Goal: Information Seeking & Learning: Learn about a topic

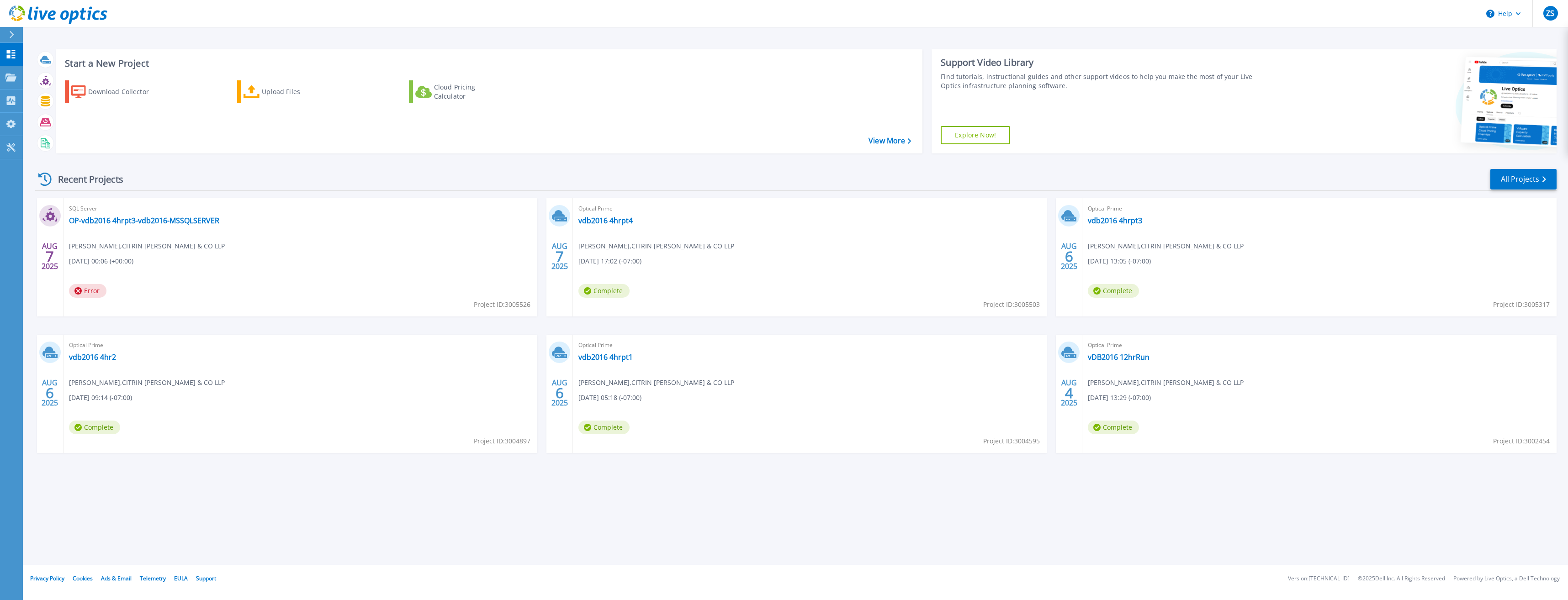
click at [93, 296] on span "Error" at bounding box center [88, 291] width 38 height 14
click at [91, 292] on span "Error" at bounding box center [88, 291] width 38 height 14
click at [160, 224] on link "OP-vdb2016 4hrpt3-vdb2016-MSSQLSERVER" at bounding box center [144, 220] width 150 height 9
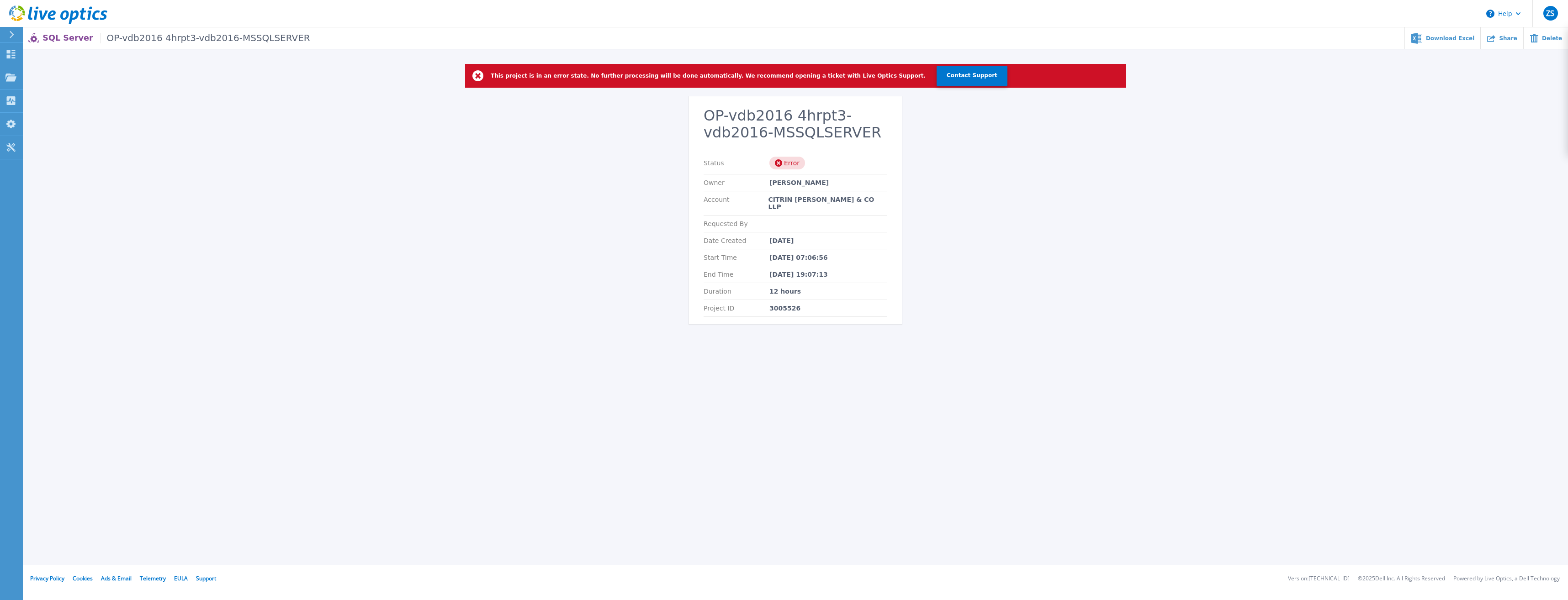
click at [13, 34] on icon at bounding box center [12, 35] width 5 height 7
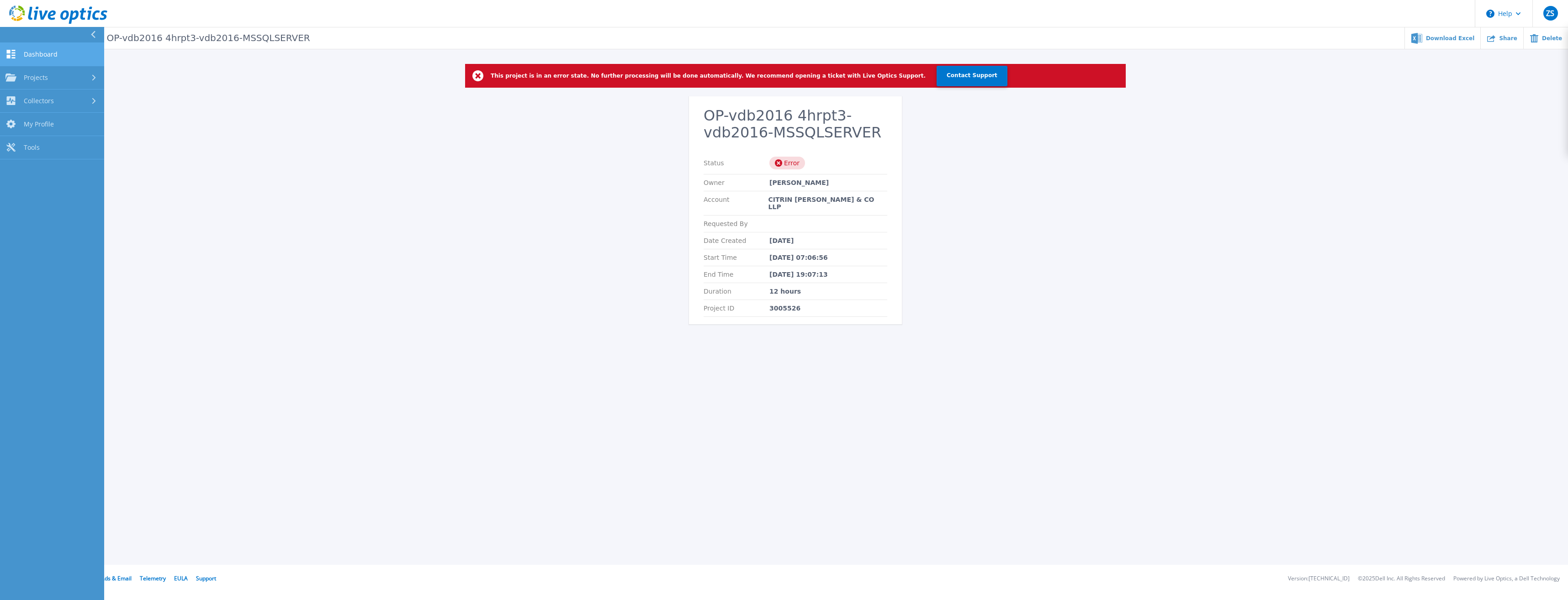
click at [43, 58] on span "Dashboard" at bounding box center [41, 55] width 34 height 9
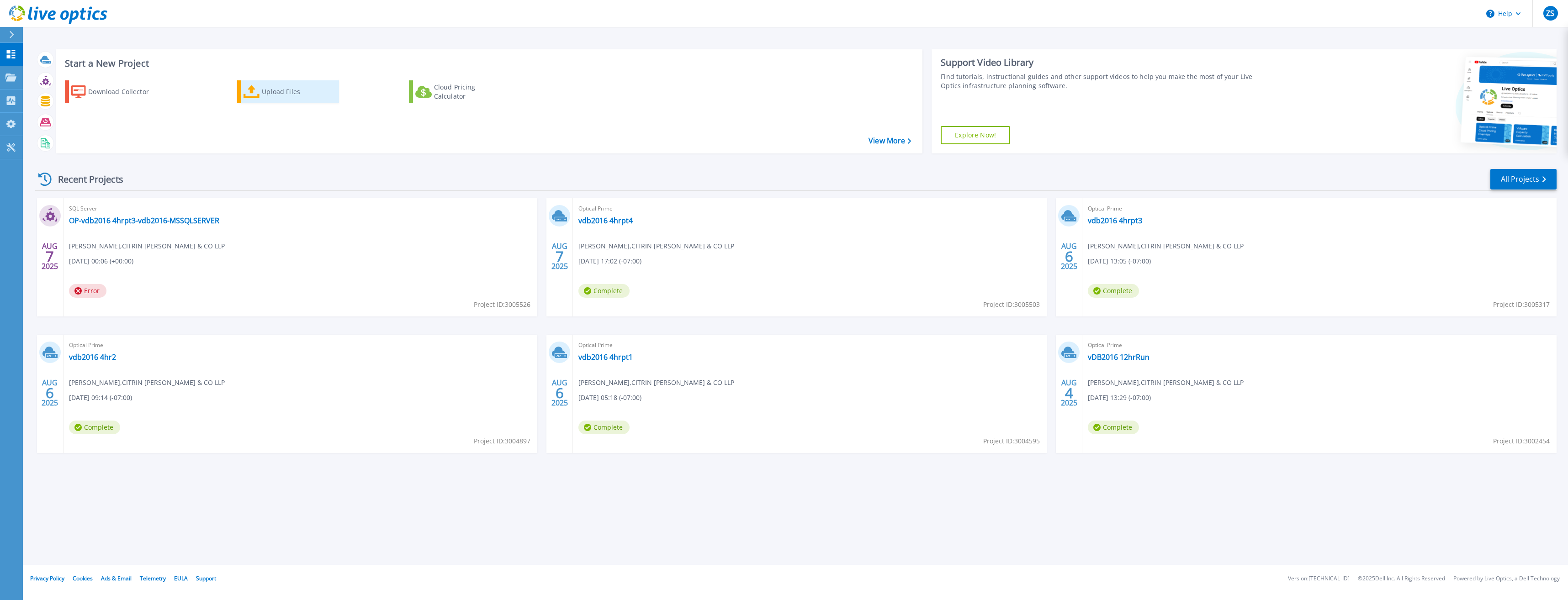
click at [268, 95] on div "Upload Files" at bounding box center [298, 92] width 73 height 18
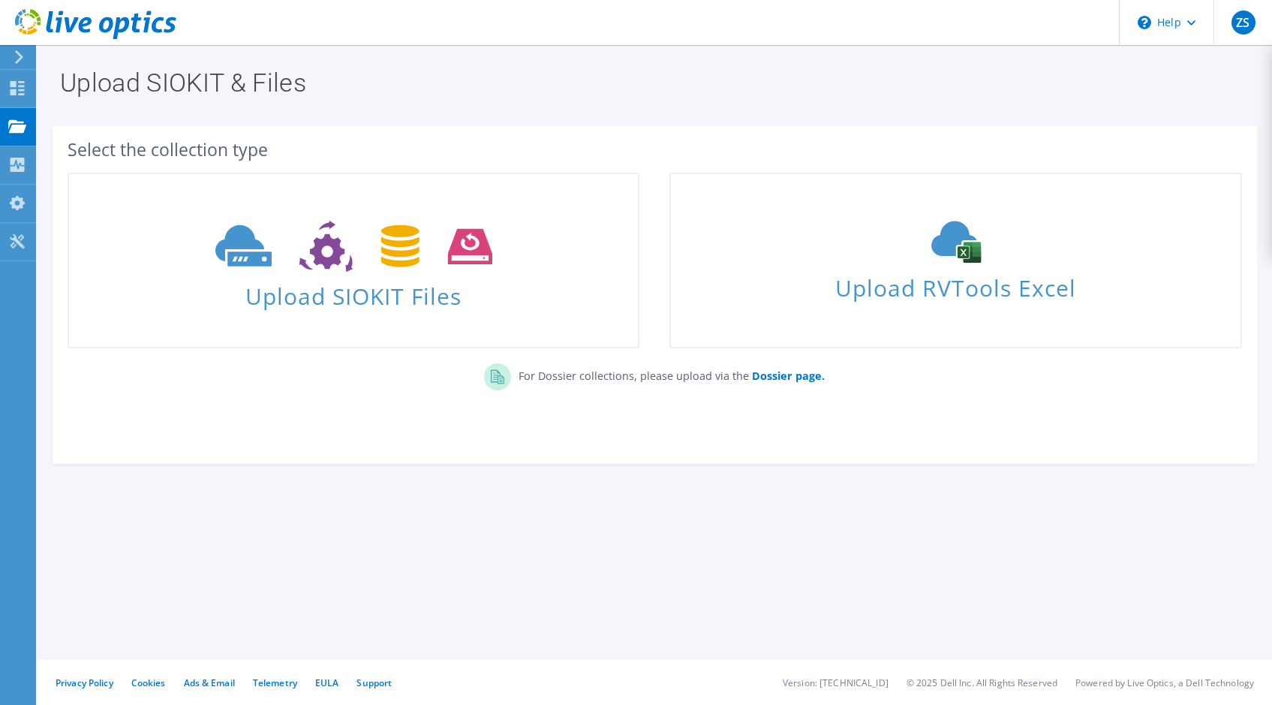
click at [513, 485] on section "Upload SIOKIT & Files Select the collection type Upload SIOKIT Files" at bounding box center [655, 299] width 1235 height 509
click at [21, 98] on div at bounding box center [17, 90] width 18 height 17
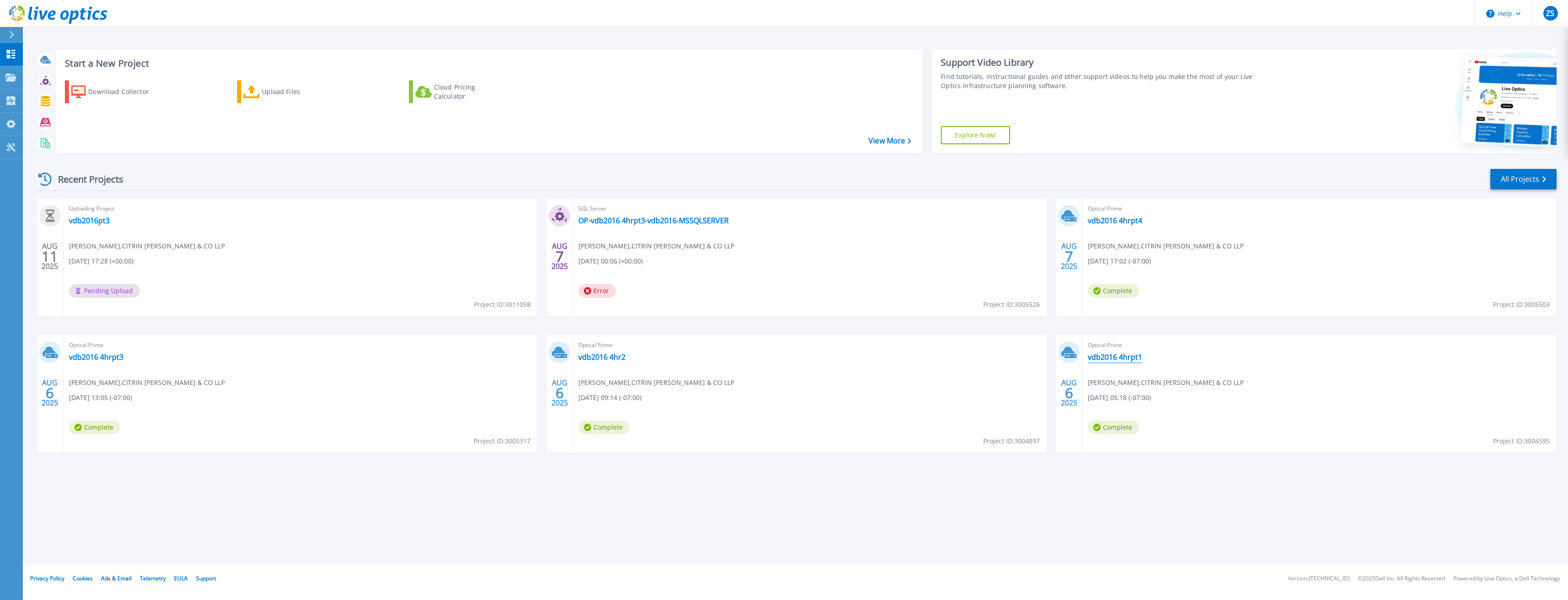
click at [781, 357] on link "vdb2016 4hrpt1" at bounding box center [1115, 357] width 54 height 9
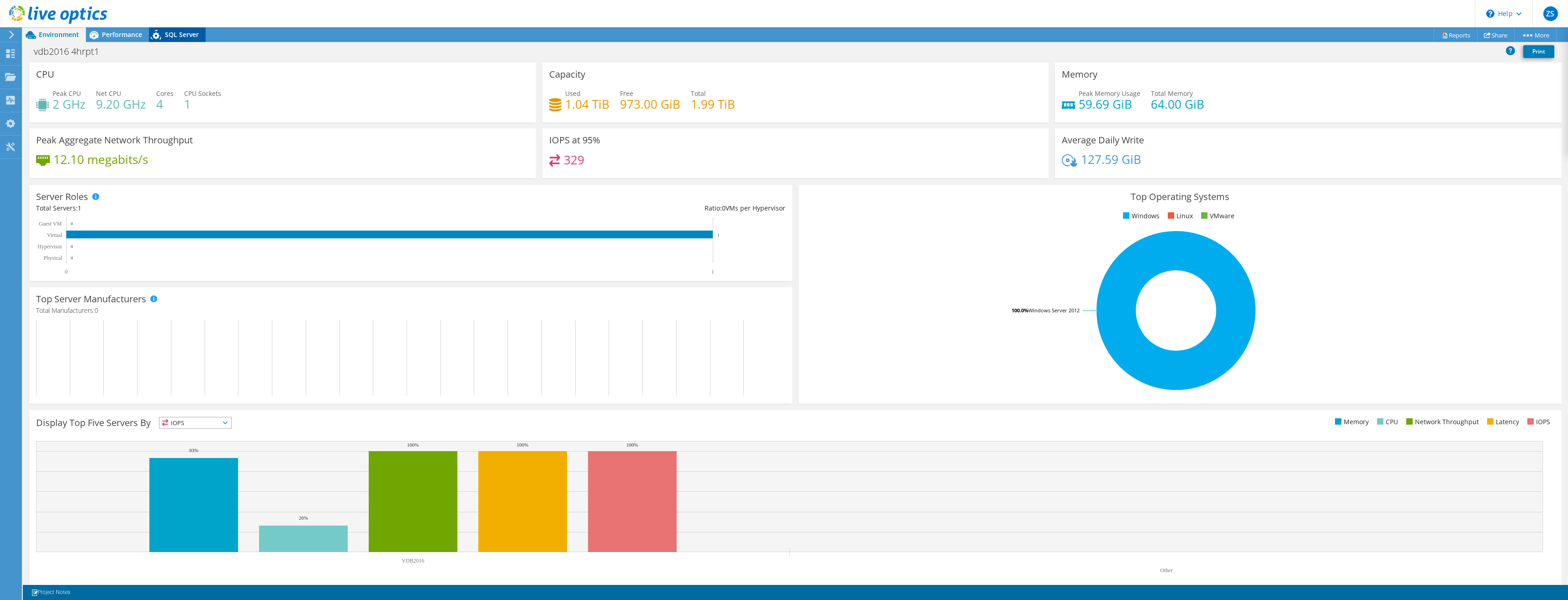
click at [177, 37] on span "SQL Server" at bounding box center [182, 35] width 34 height 9
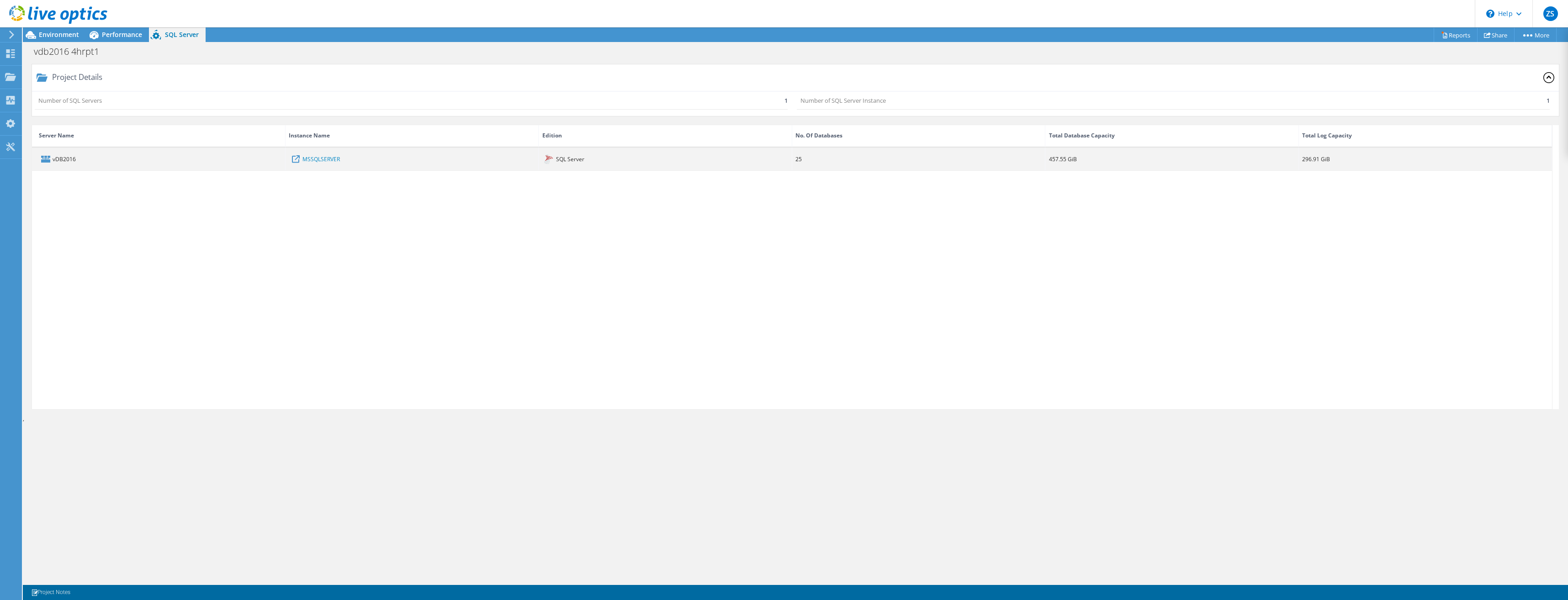
click at [65, 159] on div "vDB2016" at bounding box center [159, 159] width 254 height 23
click at [321, 162] on link "MSSQLSERVER" at bounding box center [321, 159] width 38 height 10
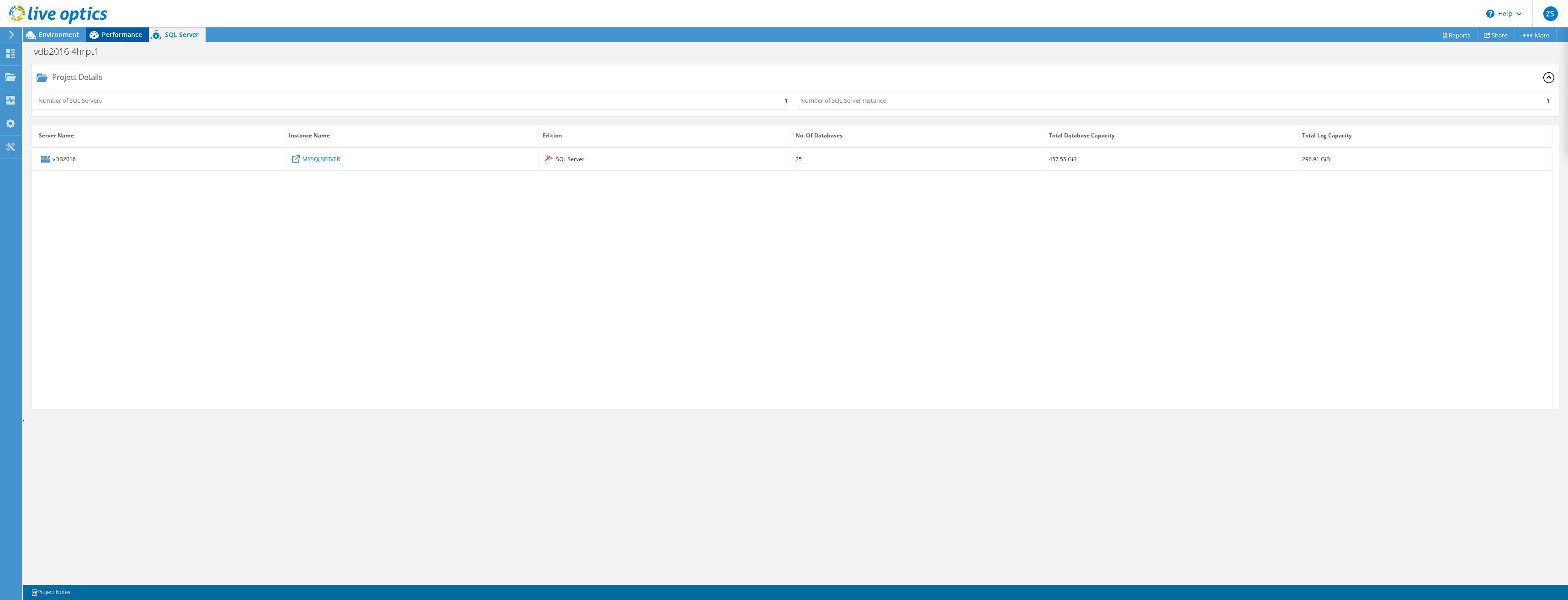
click at [111, 35] on span "Performance" at bounding box center [122, 35] width 40 height 9
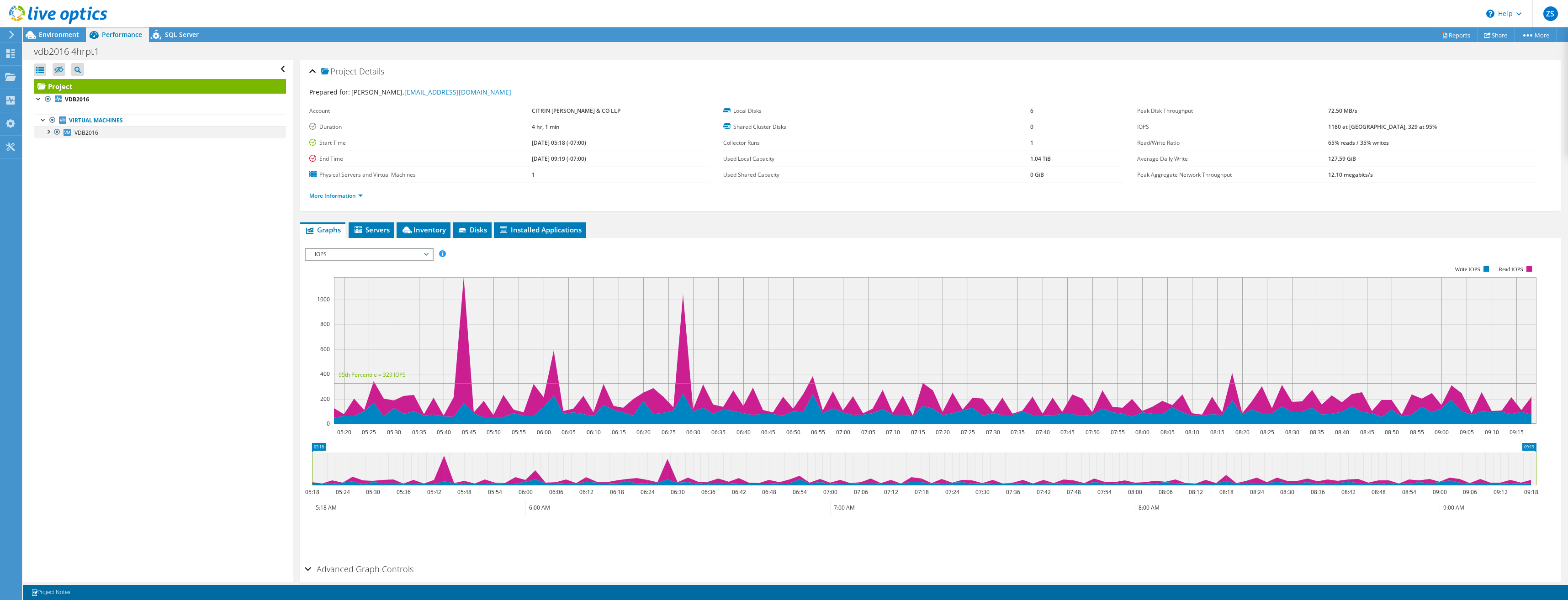
click at [49, 131] on div at bounding box center [47, 131] width 9 height 9
click at [55, 215] on div at bounding box center [52, 214] width 9 height 9
click at [54, 215] on div at bounding box center [52, 214] width 9 height 9
click at [425, 254] on span "IOPS" at bounding box center [369, 254] width 117 height 11
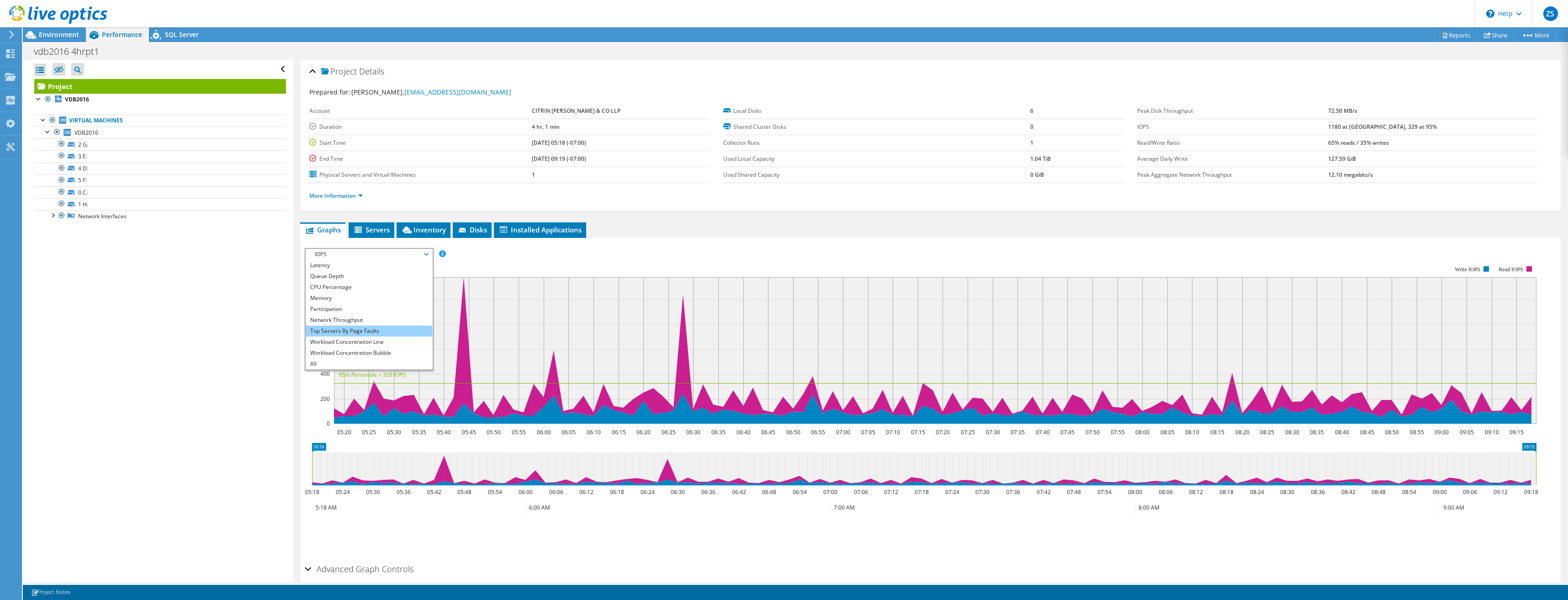
click at [384, 330] on li "Top Servers By Page Faults" at bounding box center [369, 331] width 127 height 11
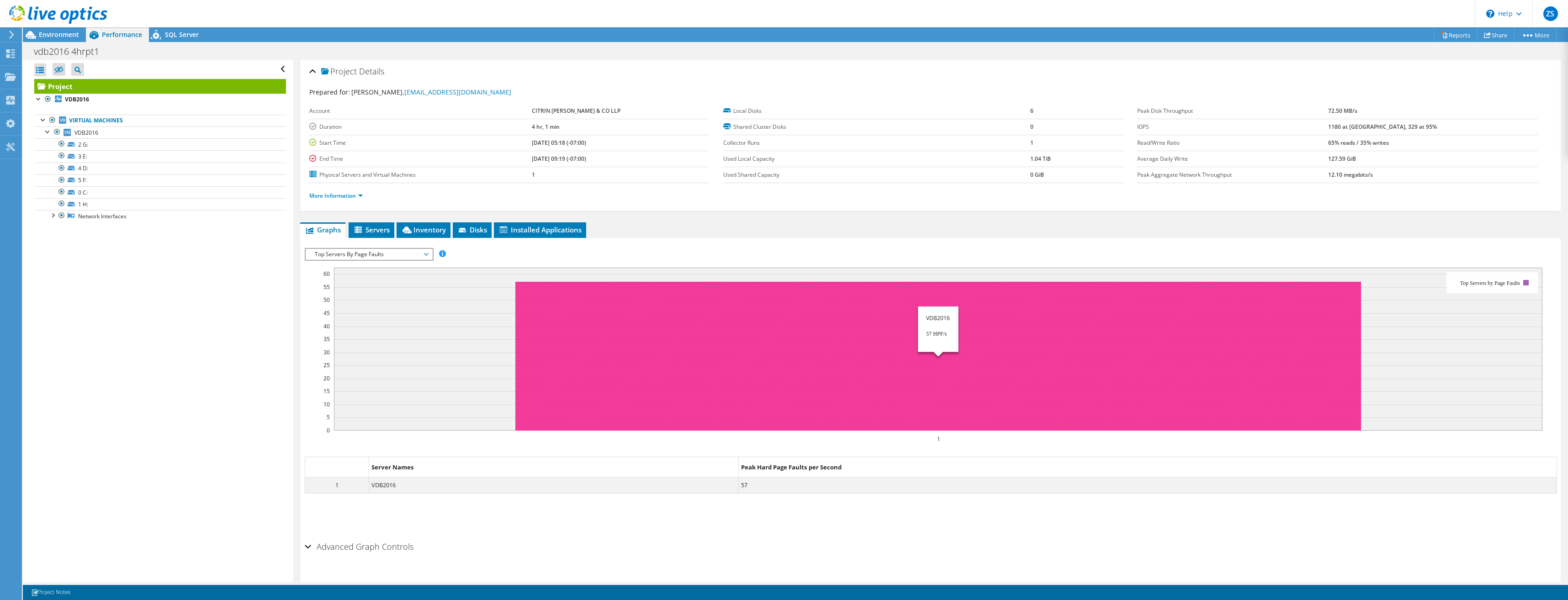
click at [752, 358] on rect at bounding box center [938, 356] width 845 height 149
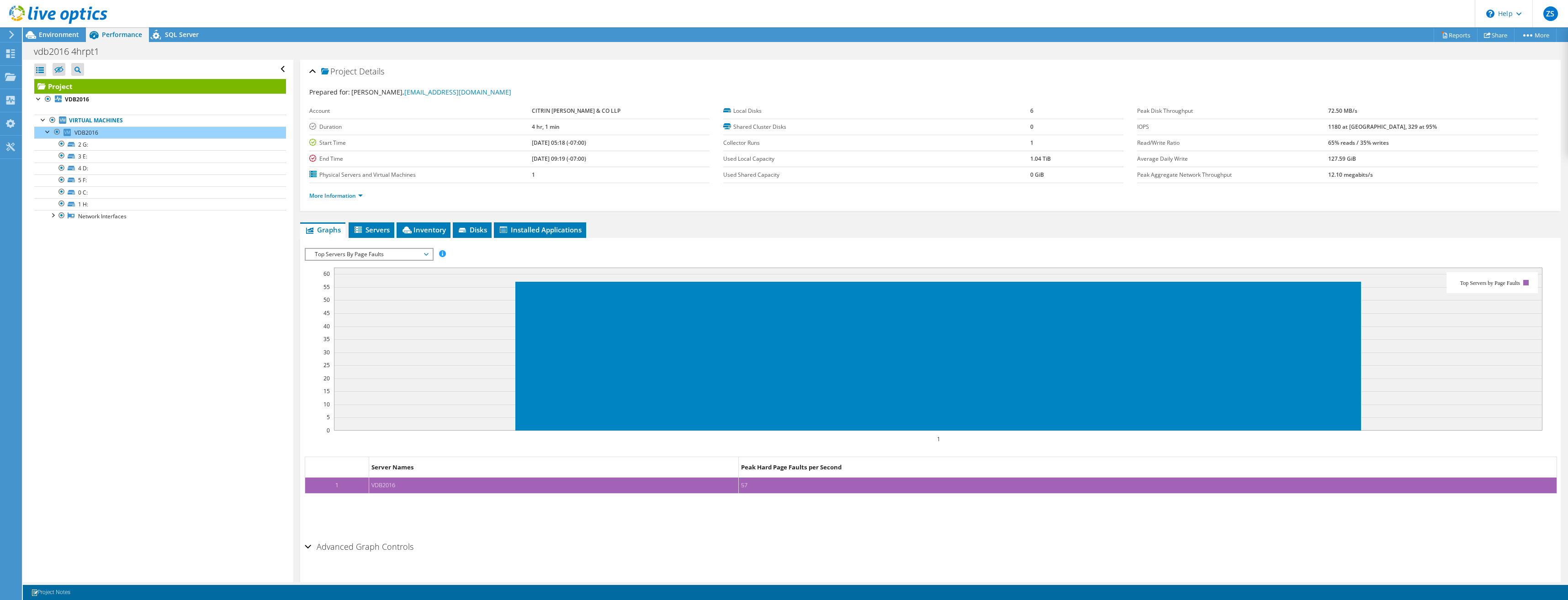
click at [628, 486] on dd "VDB2016" at bounding box center [553, 486] width 369 height 16
click at [585, 365] on rect at bounding box center [938, 356] width 845 height 149
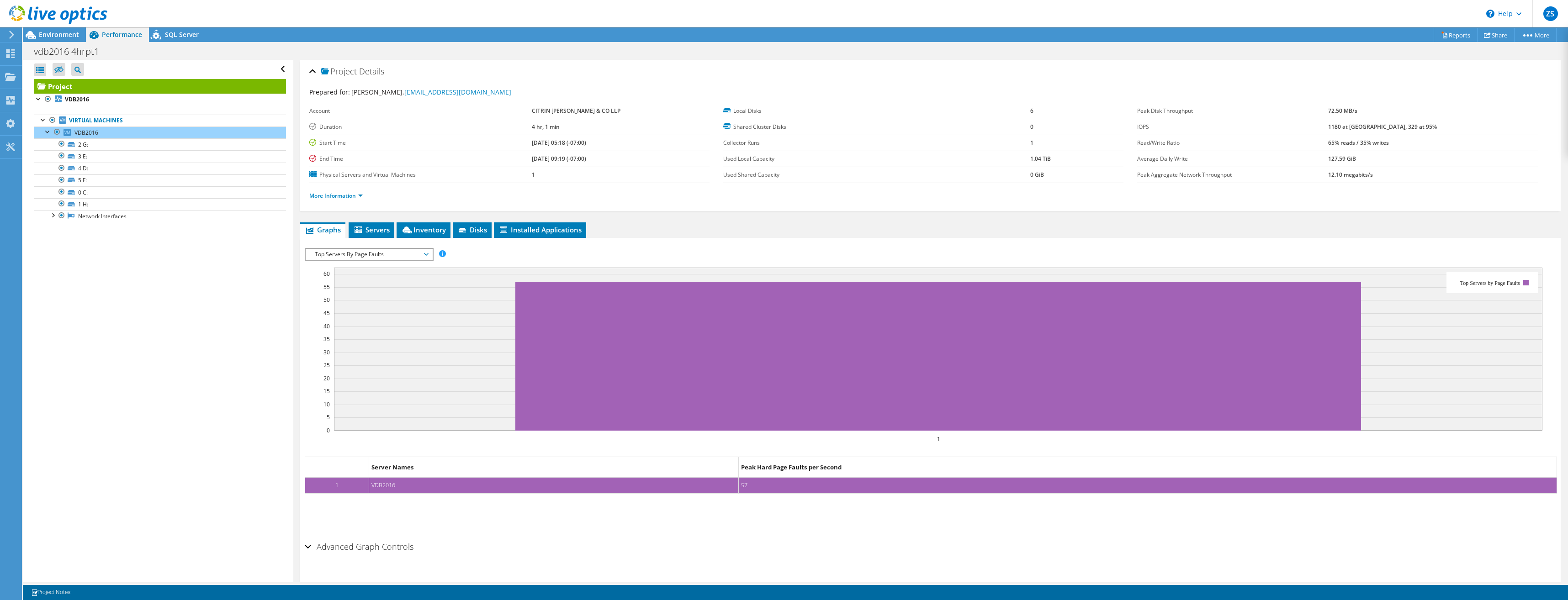
click at [330, 548] on h2 "Advanced Graph Controls" at bounding box center [359, 546] width 109 height 18
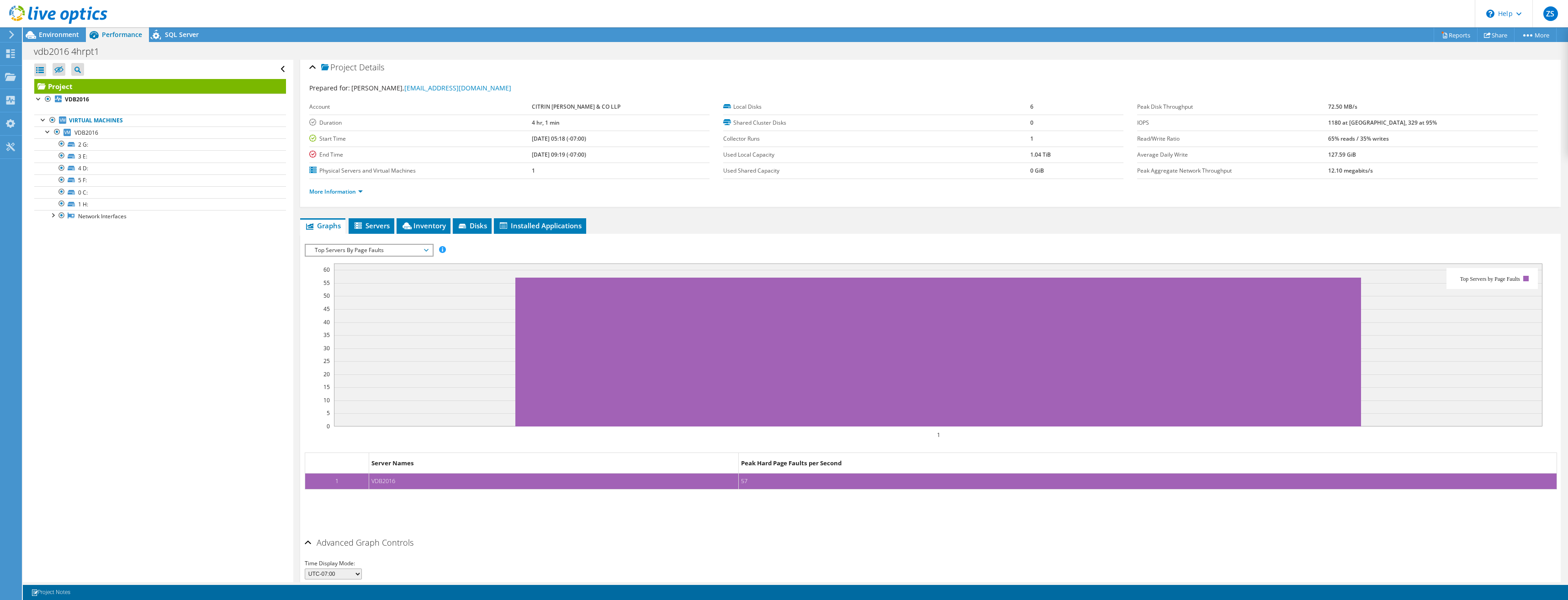
scroll to position [0, 0]
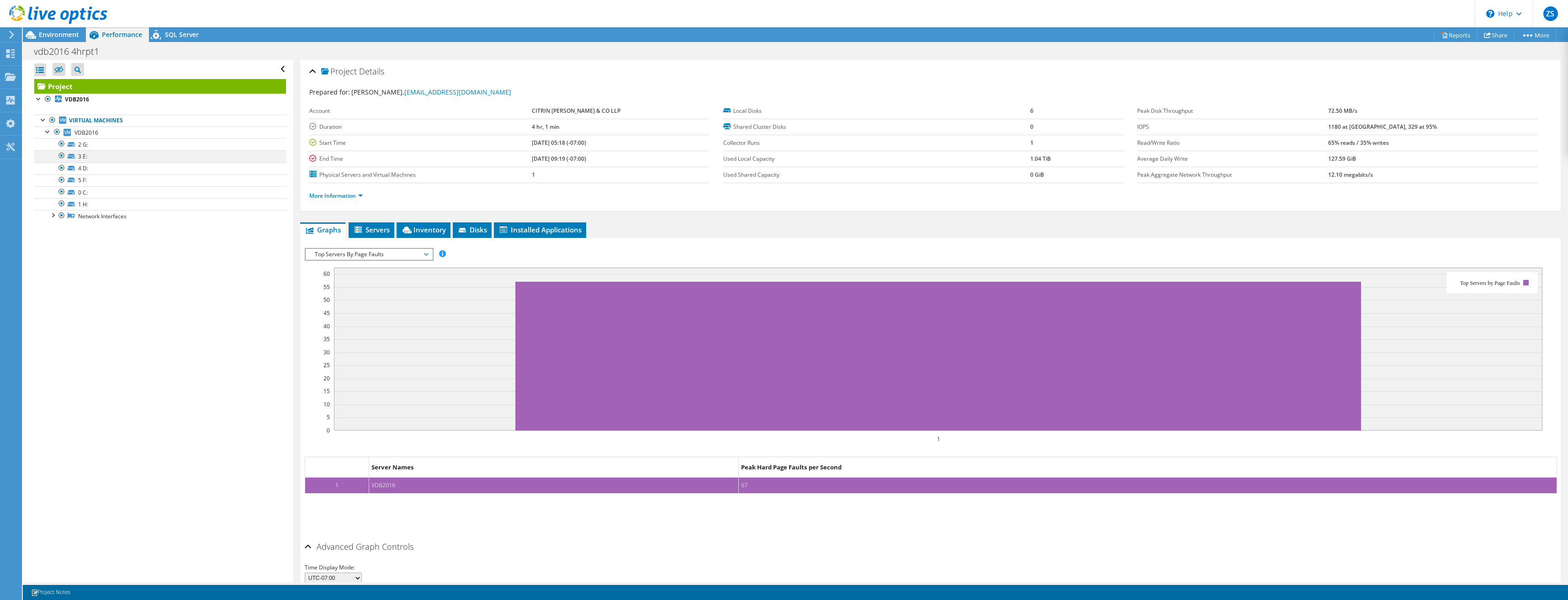
click at [60, 155] on div at bounding box center [61, 156] width 9 height 11
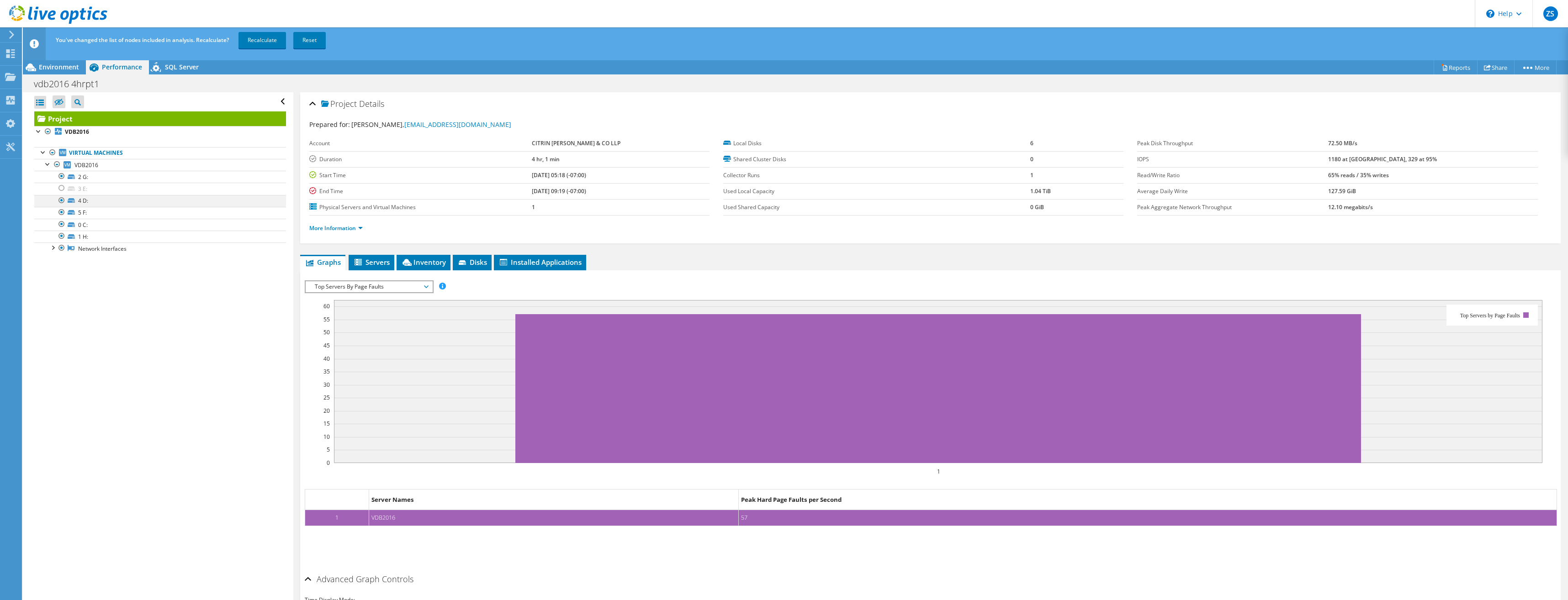
click at [61, 201] on div at bounding box center [61, 200] width 9 height 11
click at [62, 212] on div at bounding box center [61, 212] width 9 height 11
click at [62, 224] on div at bounding box center [61, 225] width 9 height 11
click at [62, 235] on div at bounding box center [61, 236] width 9 height 11
click at [276, 43] on link "Recalculate" at bounding box center [262, 40] width 47 height 16
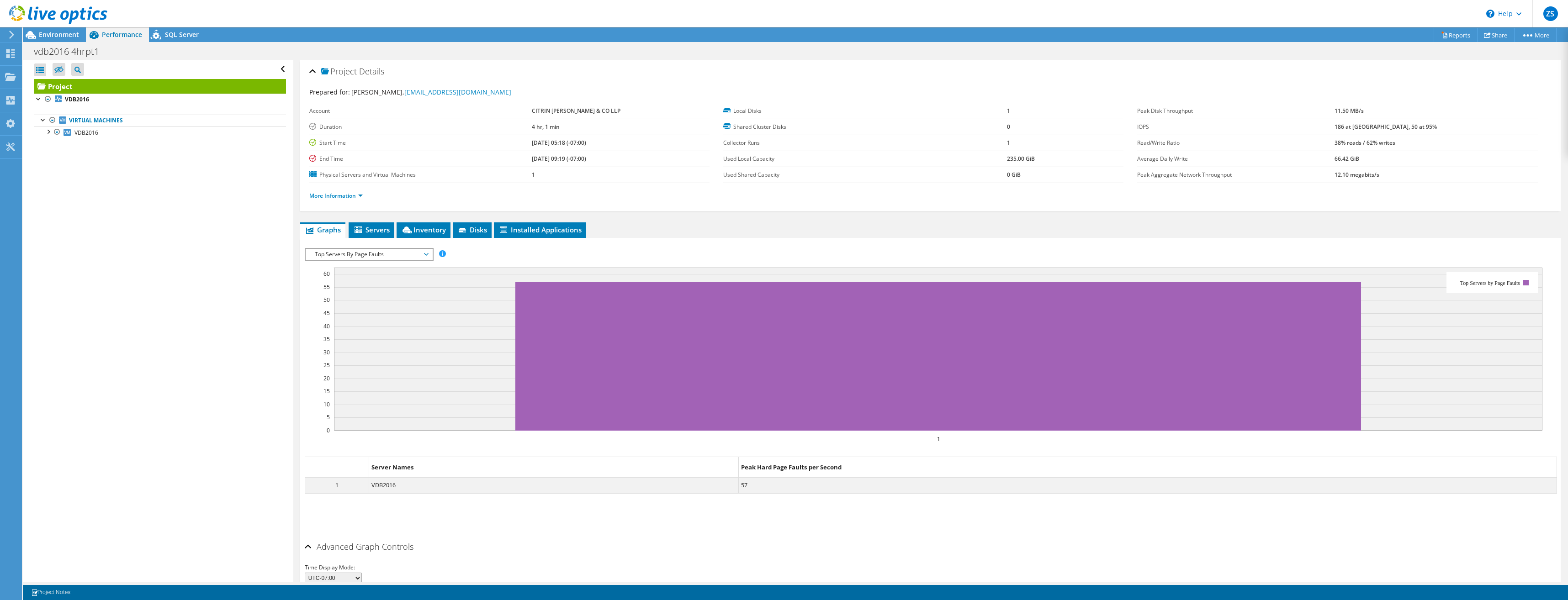
click at [232, 285] on div "Open All Close All Hide Excluded Nodes Project Tree Filter" at bounding box center [158, 321] width 270 height 523
click at [48, 131] on div at bounding box center [47, 131] width 9 height 9
click at [33, 99] on div "Collectors" at bounding box center [46, 100] width 50 height 23
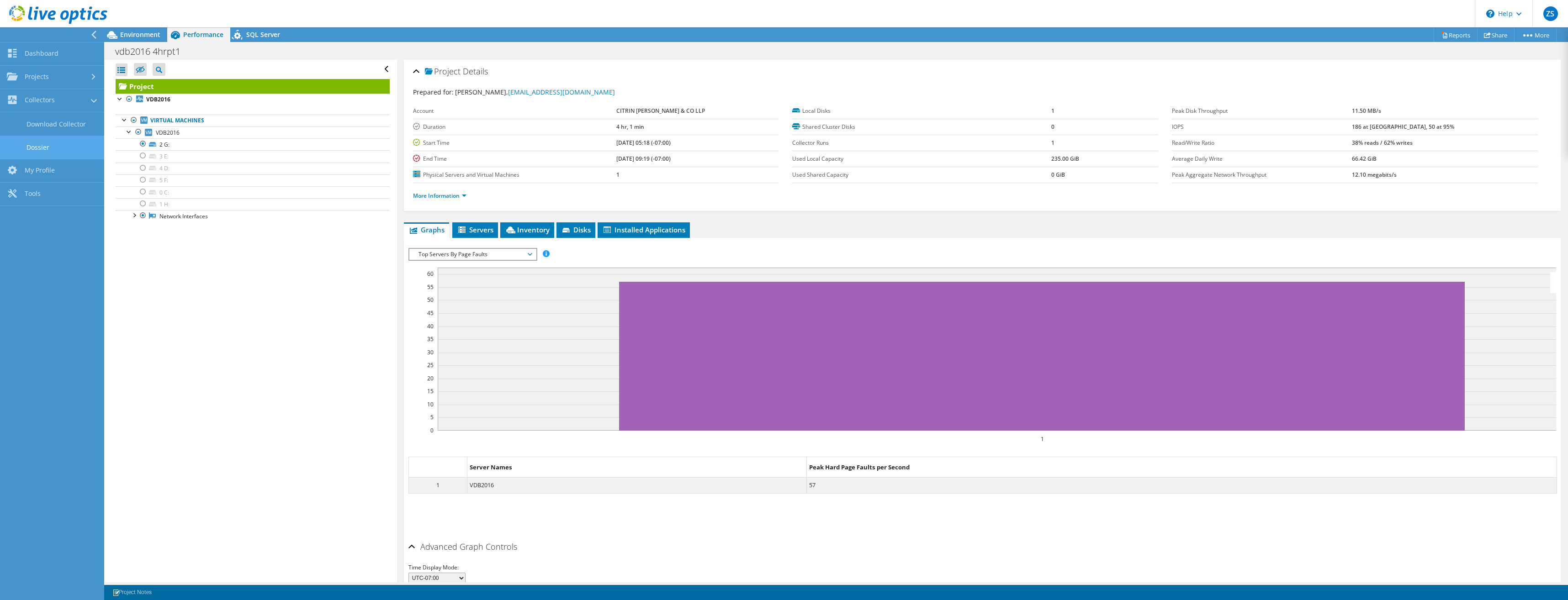
click at [48, 143] on link "Dossier" at bounding box center [52, 147] width 104 height 23
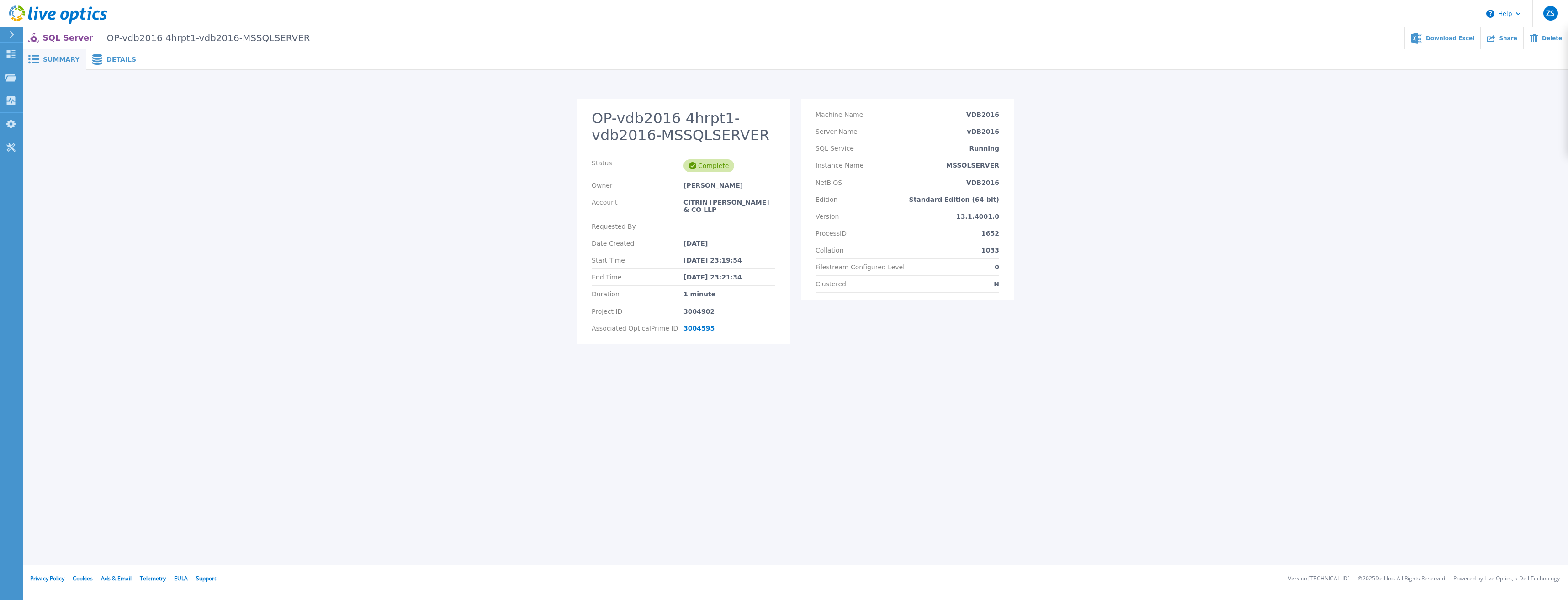
click at [118, 61] on span "Details" at bounding box center [121, 59] width 30 height 7
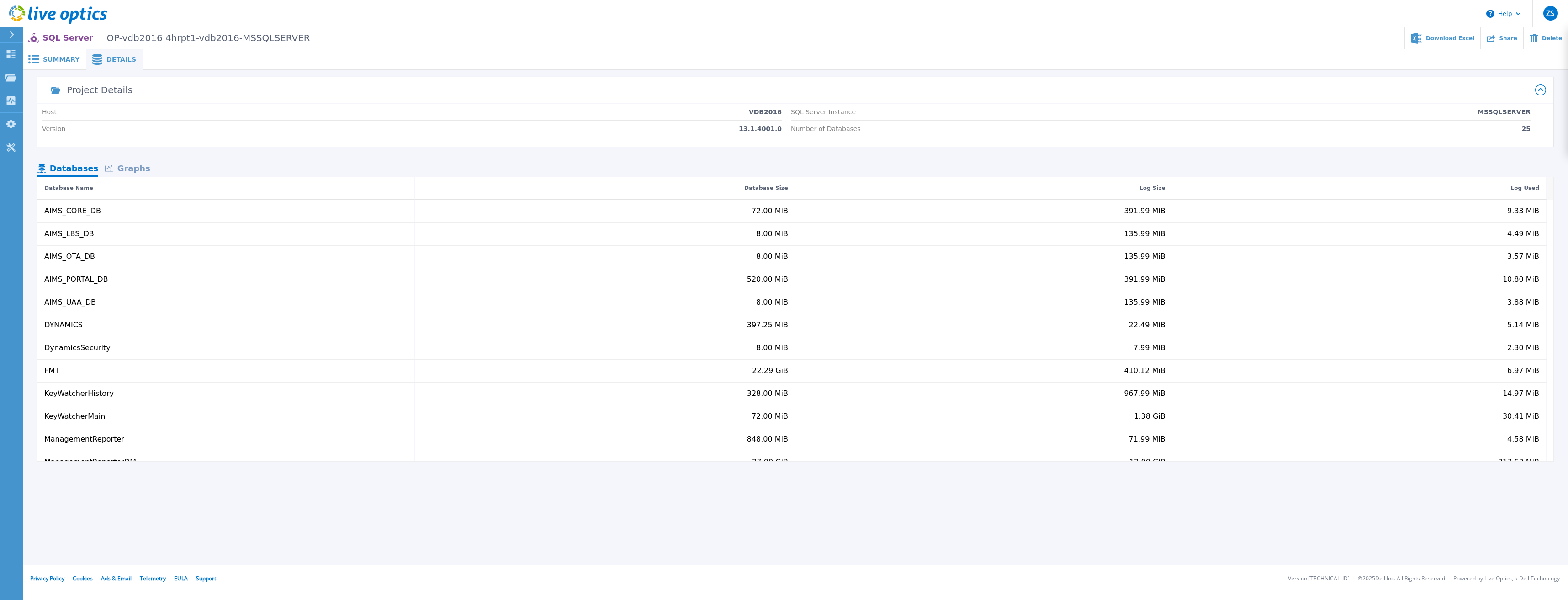
click at [125, 166] on div "Graphs" at bounding box center [127, 169] width 58 height 16
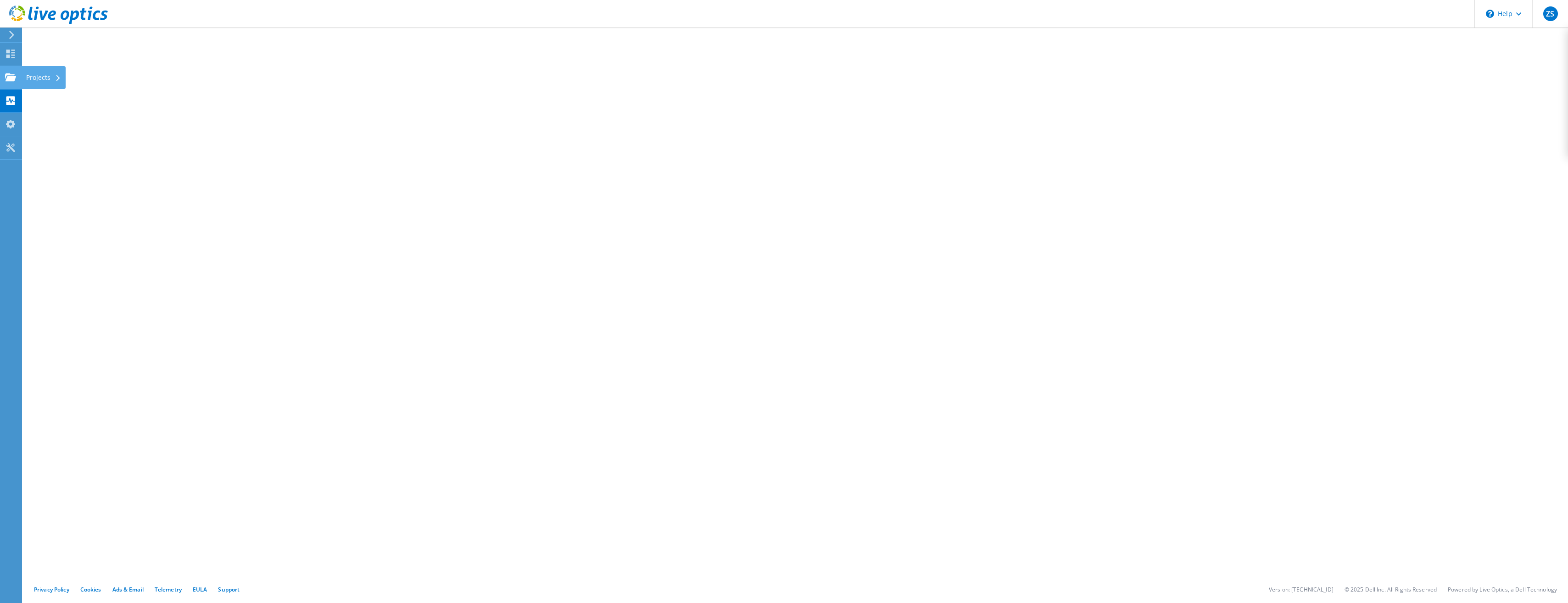
click at [38, 75] on div "Projects" at bounding box center [43, 78] width 44 height 23
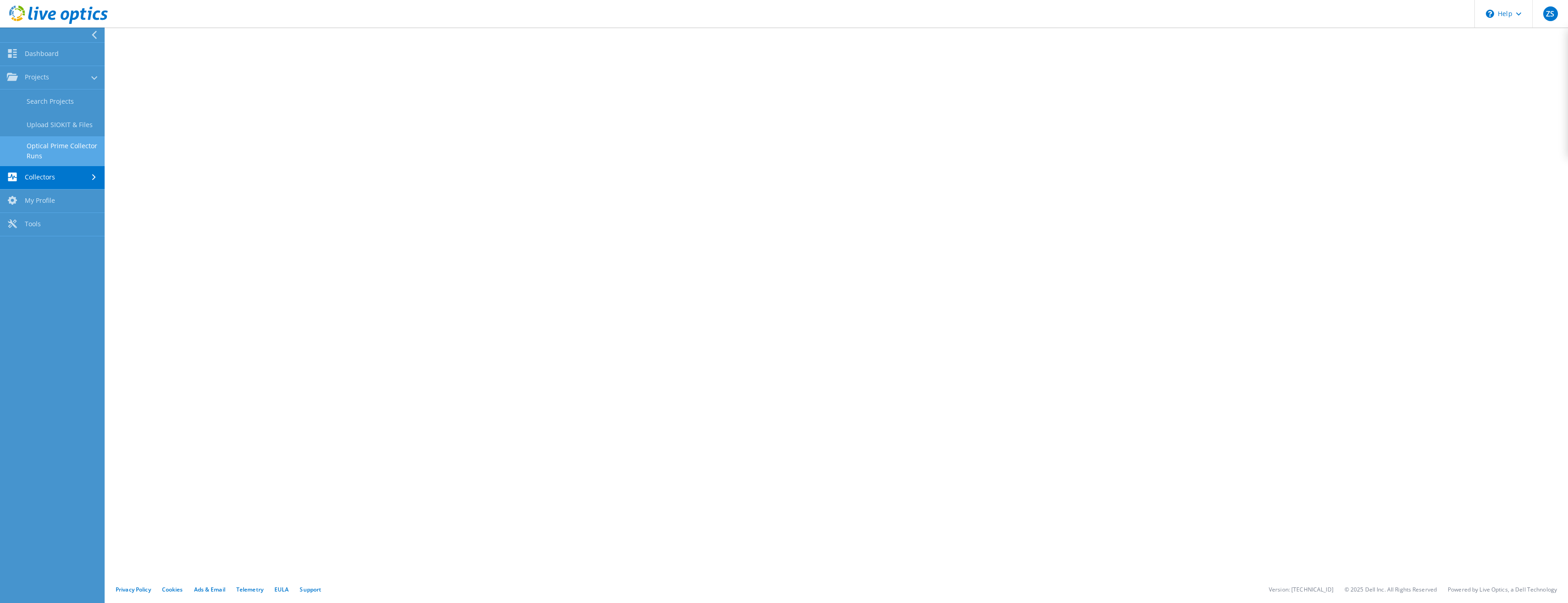
click at [54, 147] on link "Optical Prime Collector Runs" at bounding box center [52, 151] width 105 height 29
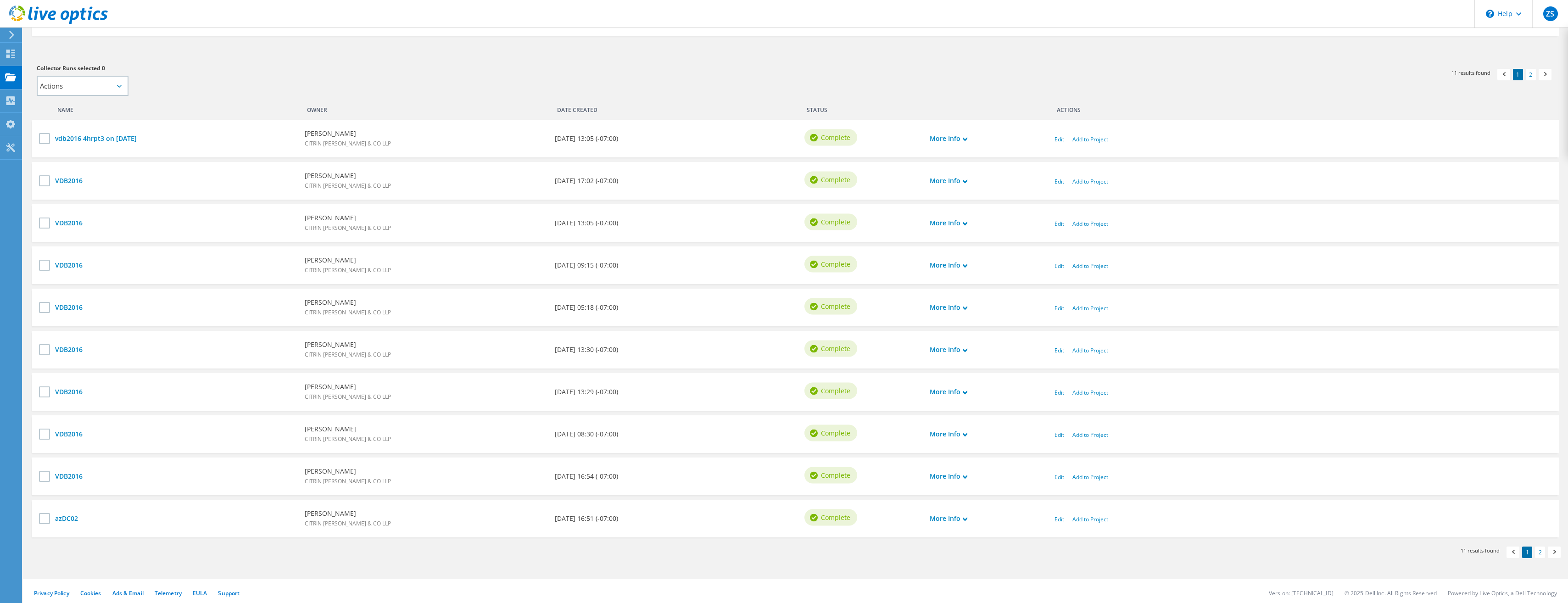
scroll to position [204, 0]
click at [65, 301] on link "VDB2016" at bounding box center [175, 305] width 240 height 10
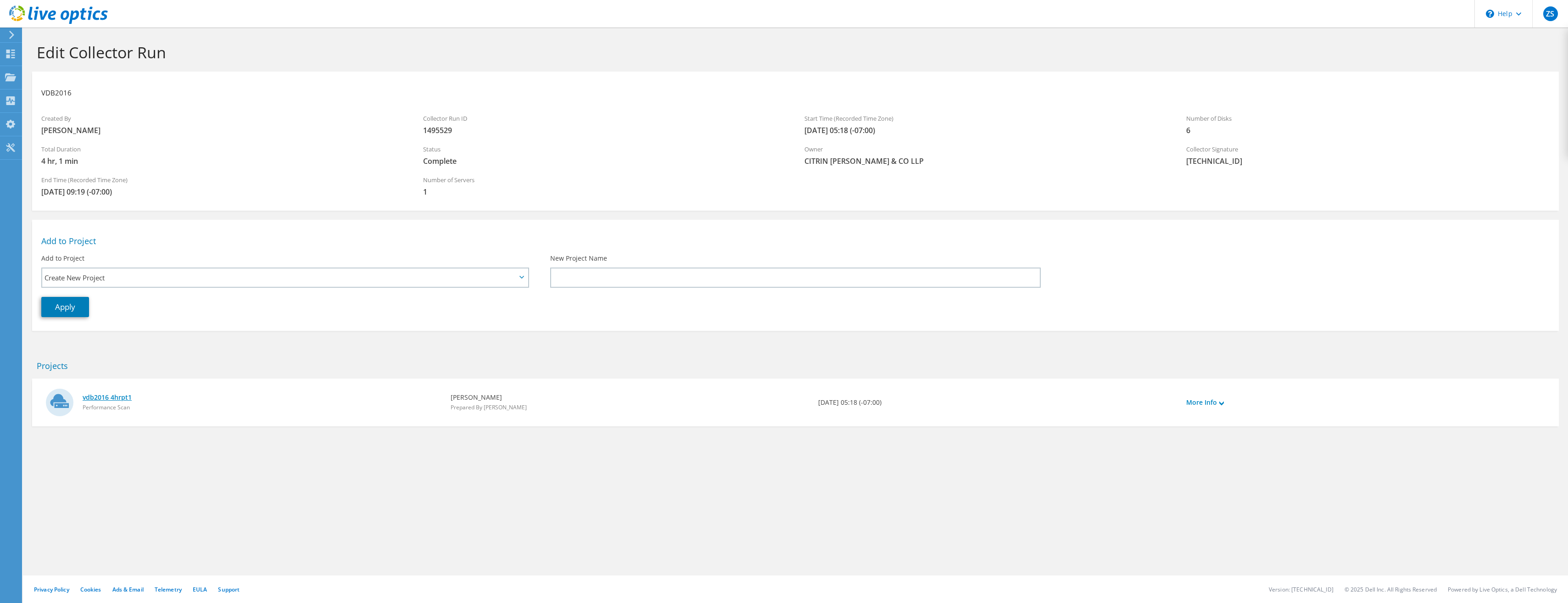
click at [125, 401] on link "vdb2016 4hrpt1" at bounding box center [262, 398] width 359 height 10
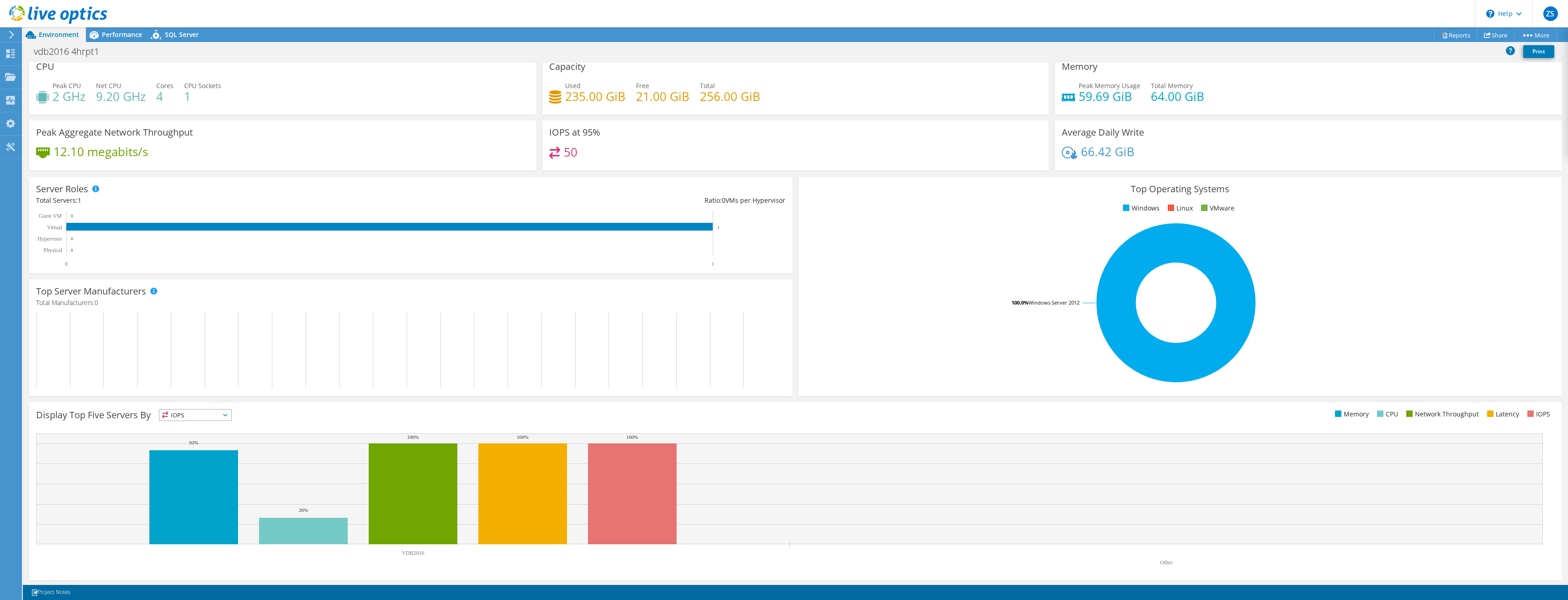
scroll to position [10, 0]
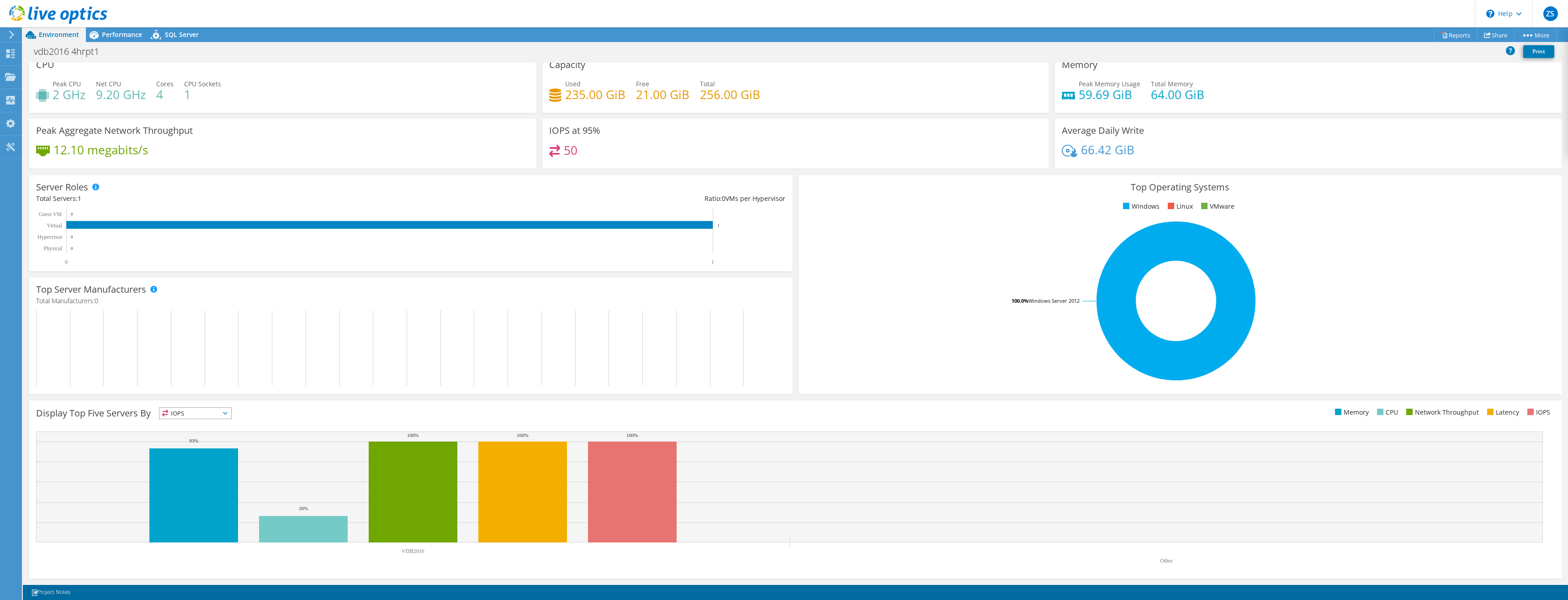
click at [219, 413] on span "IOPS" at bounding box center [195, 413] width 72 height 11
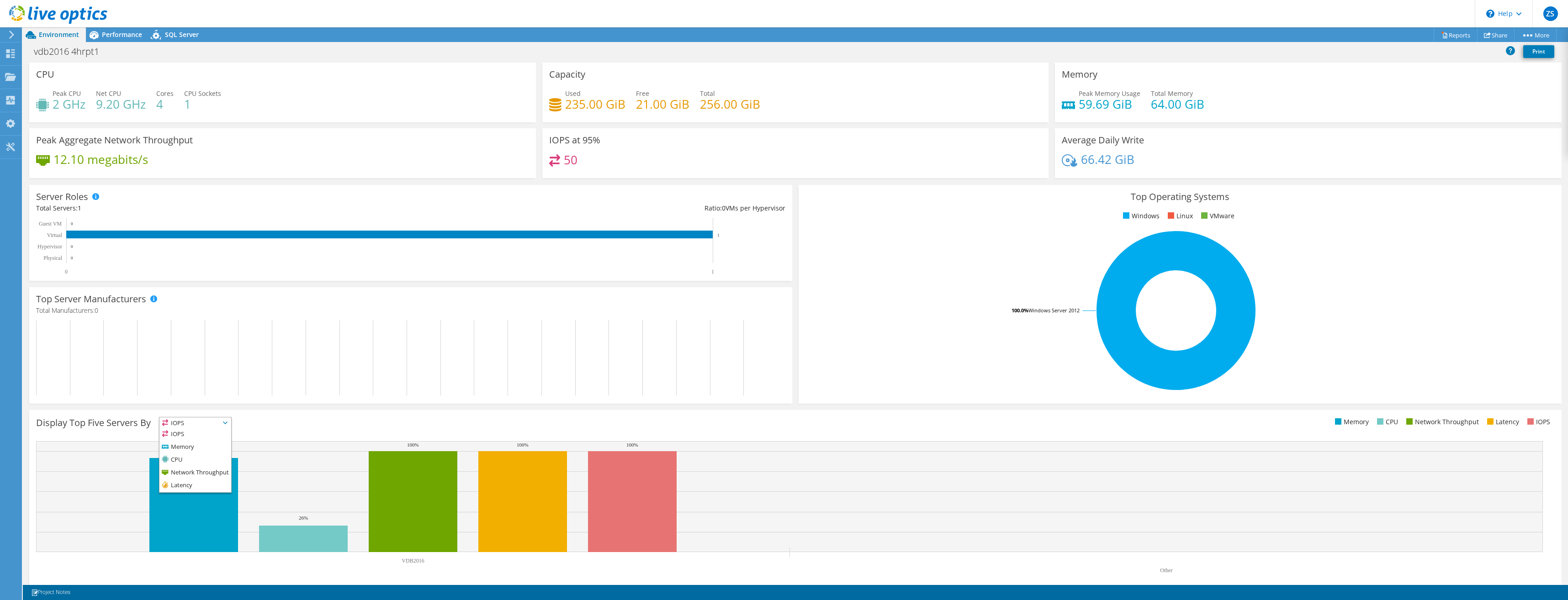
click at [530, 427] on div "Display Top Five Servers By IOPS IOPS" at bounding box center [415, 424] width 759 height 15
click at [172, 35] on span "SQL Server" at bounding box center [182, 35] width 34 height 9
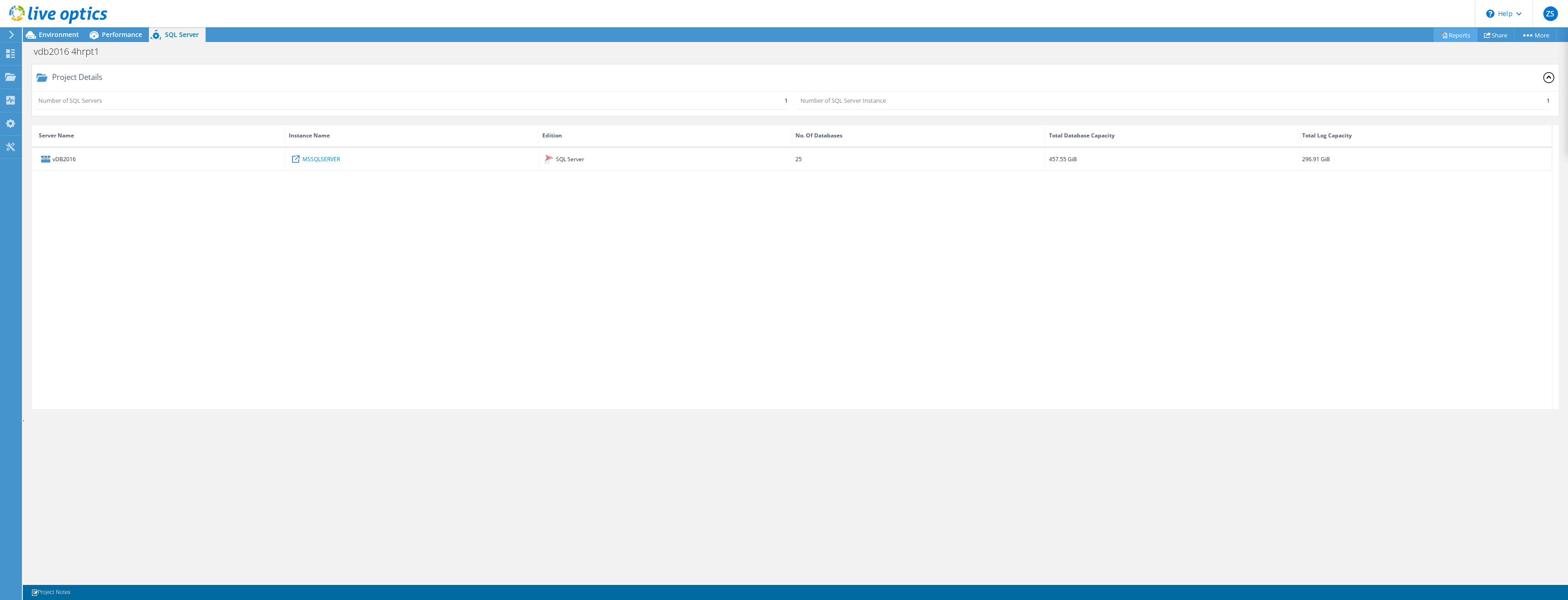
click at [1458, 35] on link "Reports" at bounding box center [1455, 35] width 44 height 14
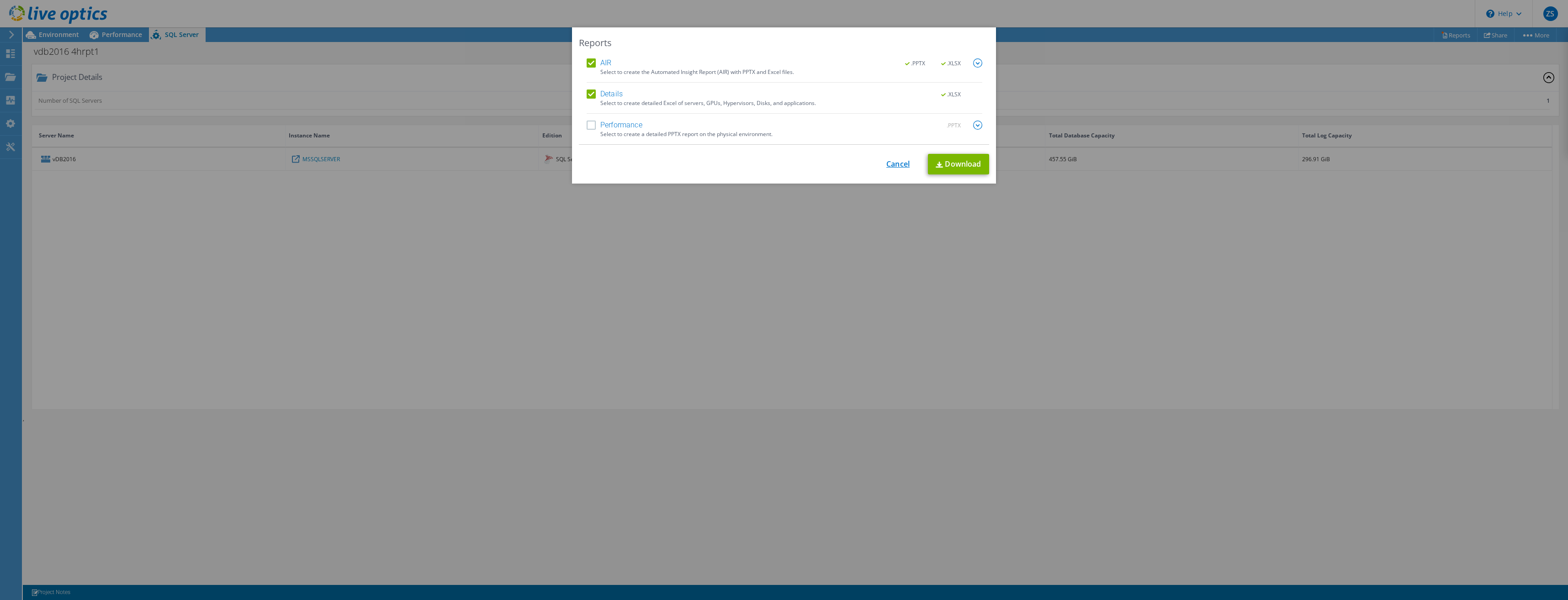
click at [898, 164] on link "Cancel" at bounding box center [898, 164] width 23 height 9
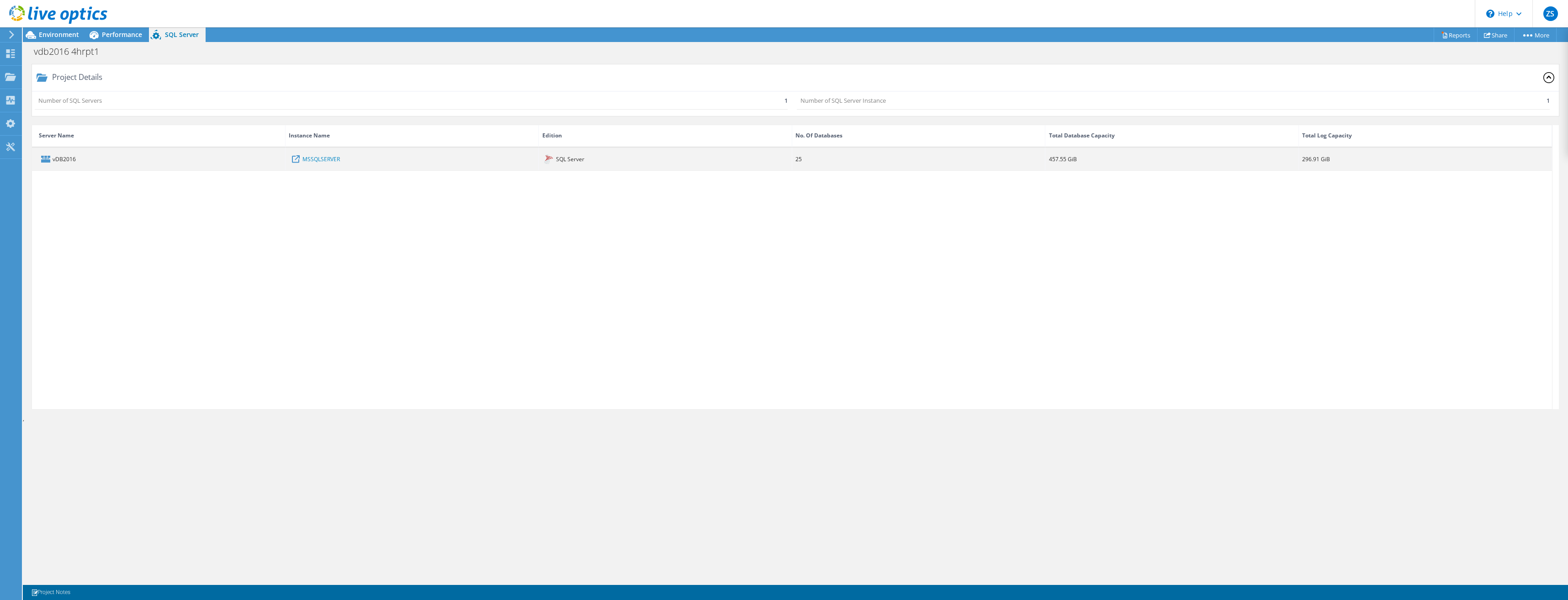
click at [56, 156] on div "vDB2016" at bounding box center [159, 159] width 254 height 23
click at [315, 158] on link "MSSQLSERVER" at bounding box center [321, 159] width 38 height 10
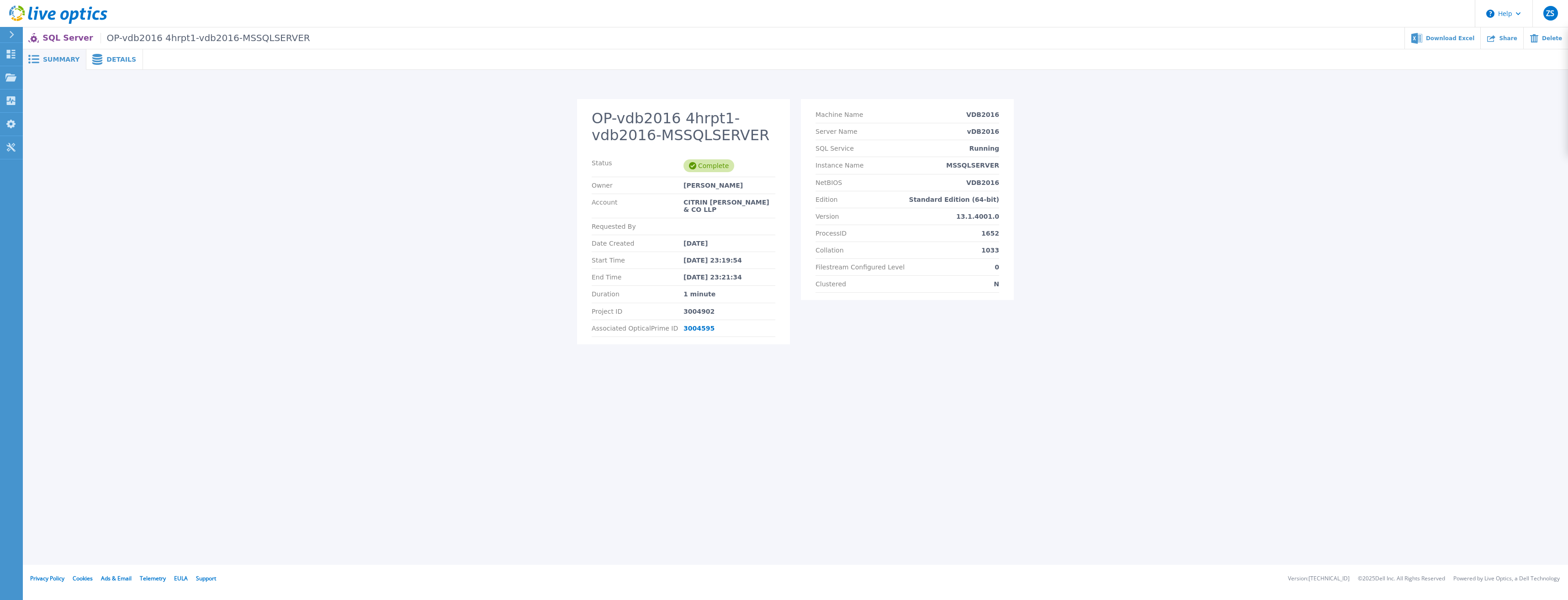
click at [110, 59] on span "Details" at bounding box center [121, 59] width 30 height 7
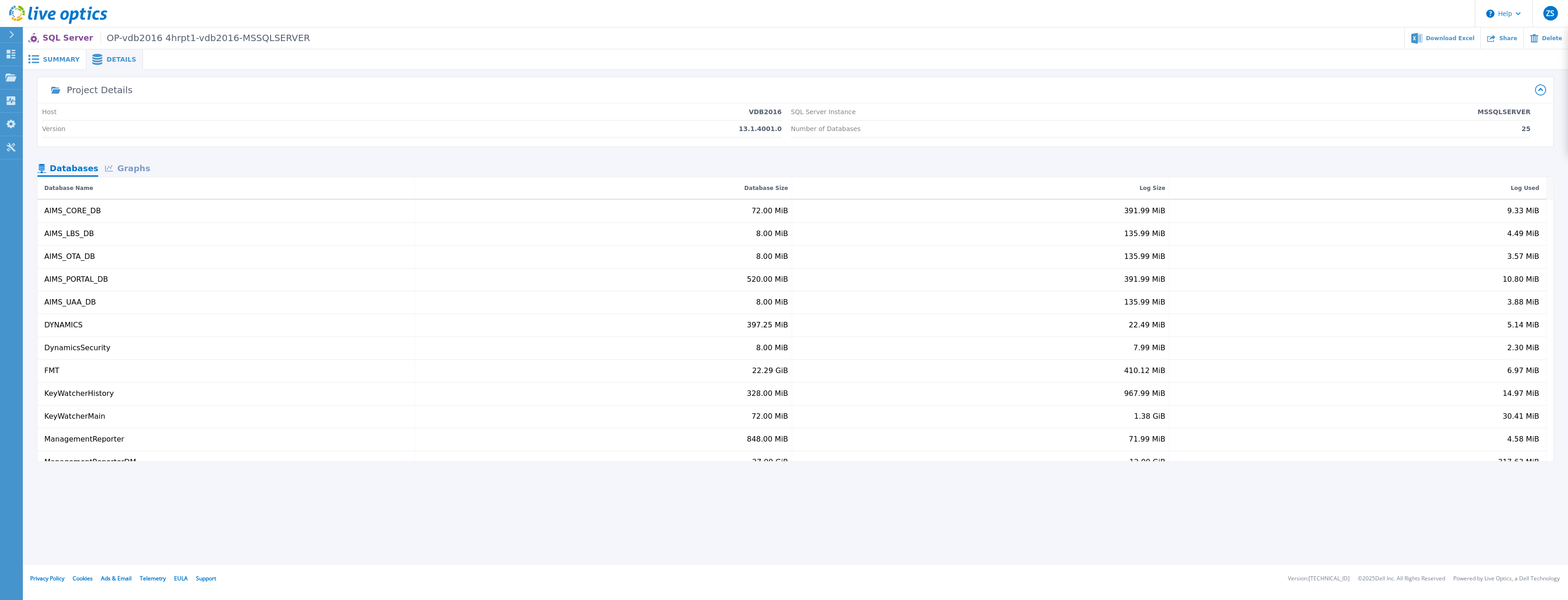
click at [124, 175] on div "Graphs" at bounding box center [127, 169] width 58 height 16
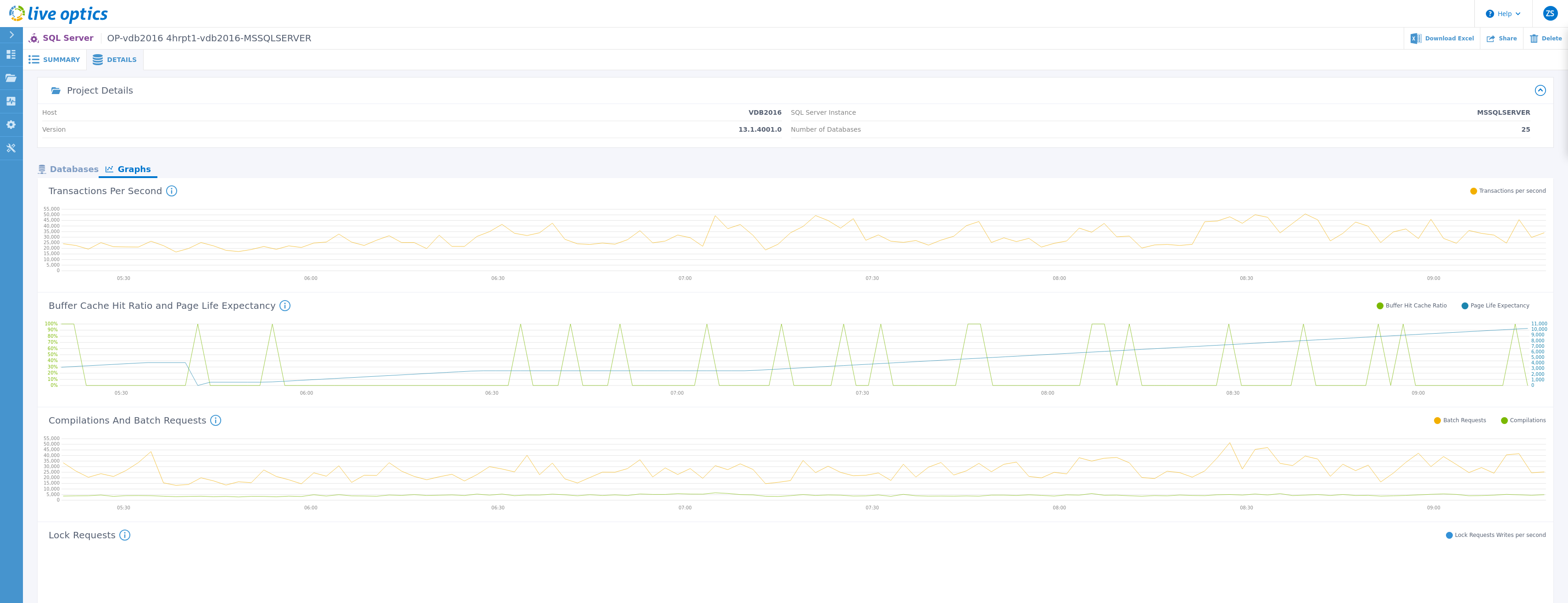
click at [86, 172] on div "Databases" at bounding box center [68, 170] width 61 height 16
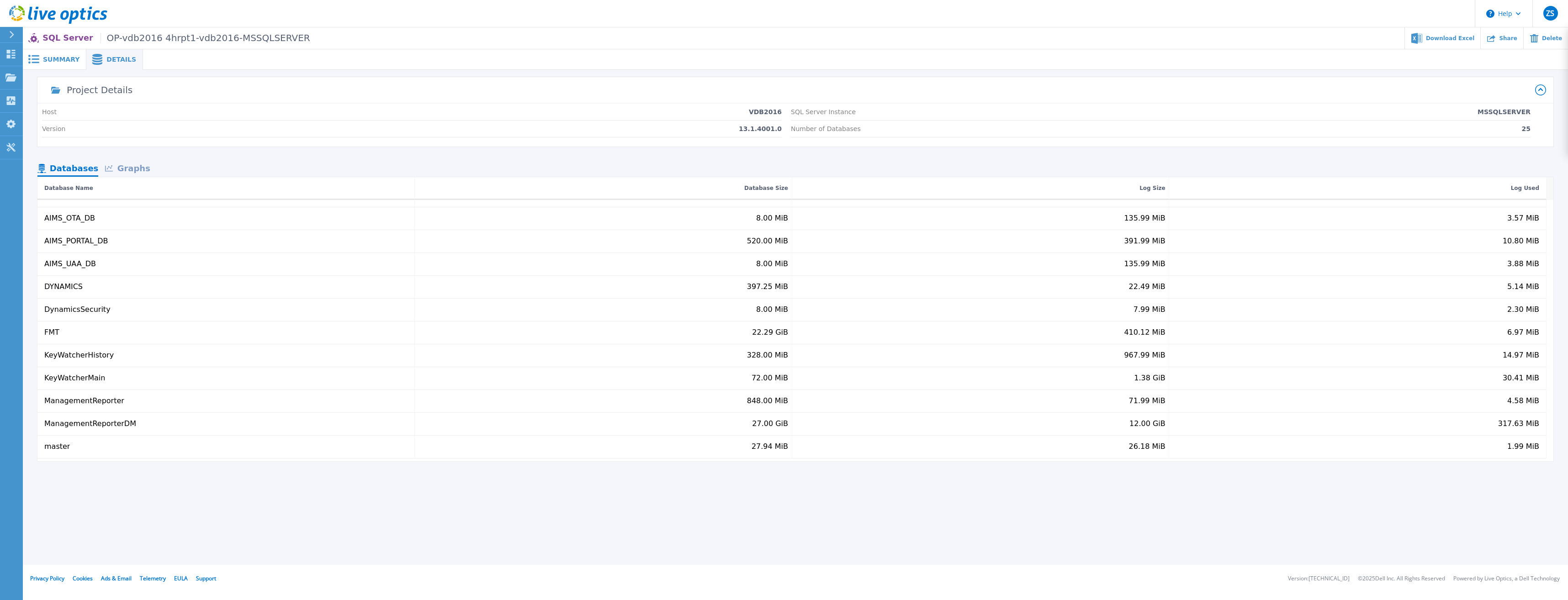
scroll to position [91, 0]
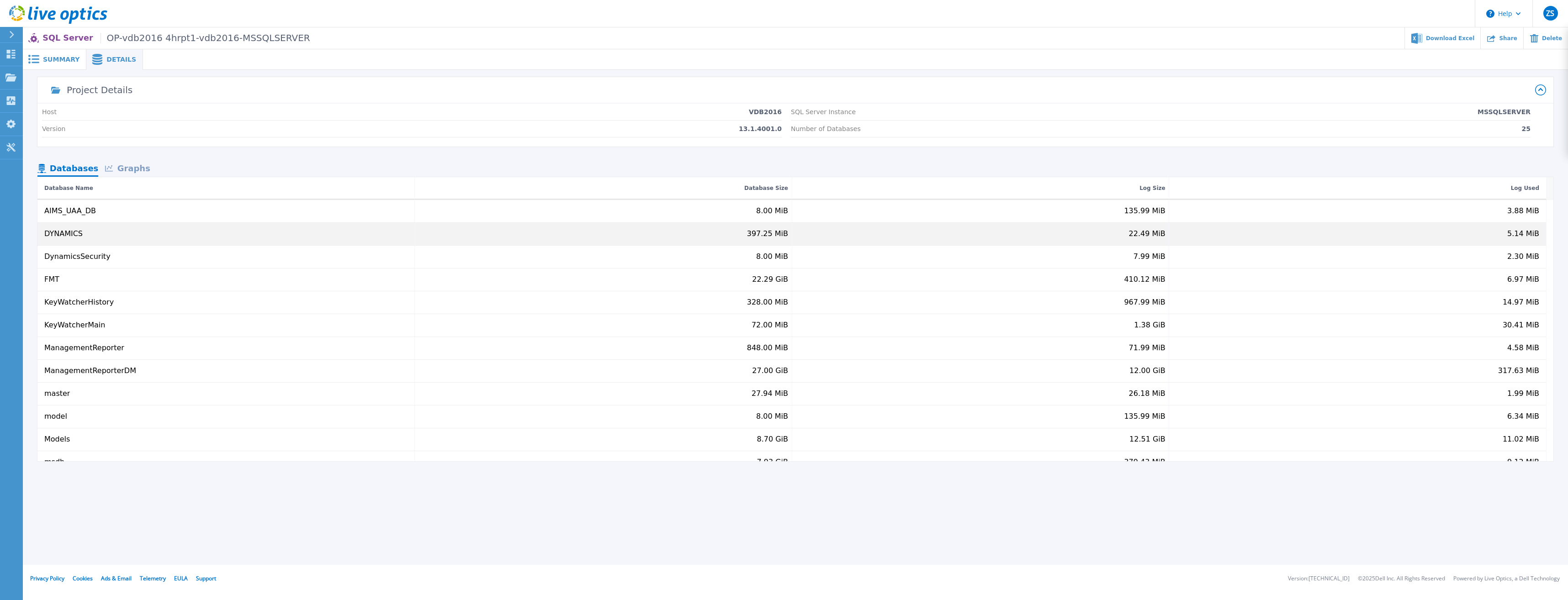
click at [69, 230] on div "DYNAMICS" at bounding box center [63, 234] width 38 height 9
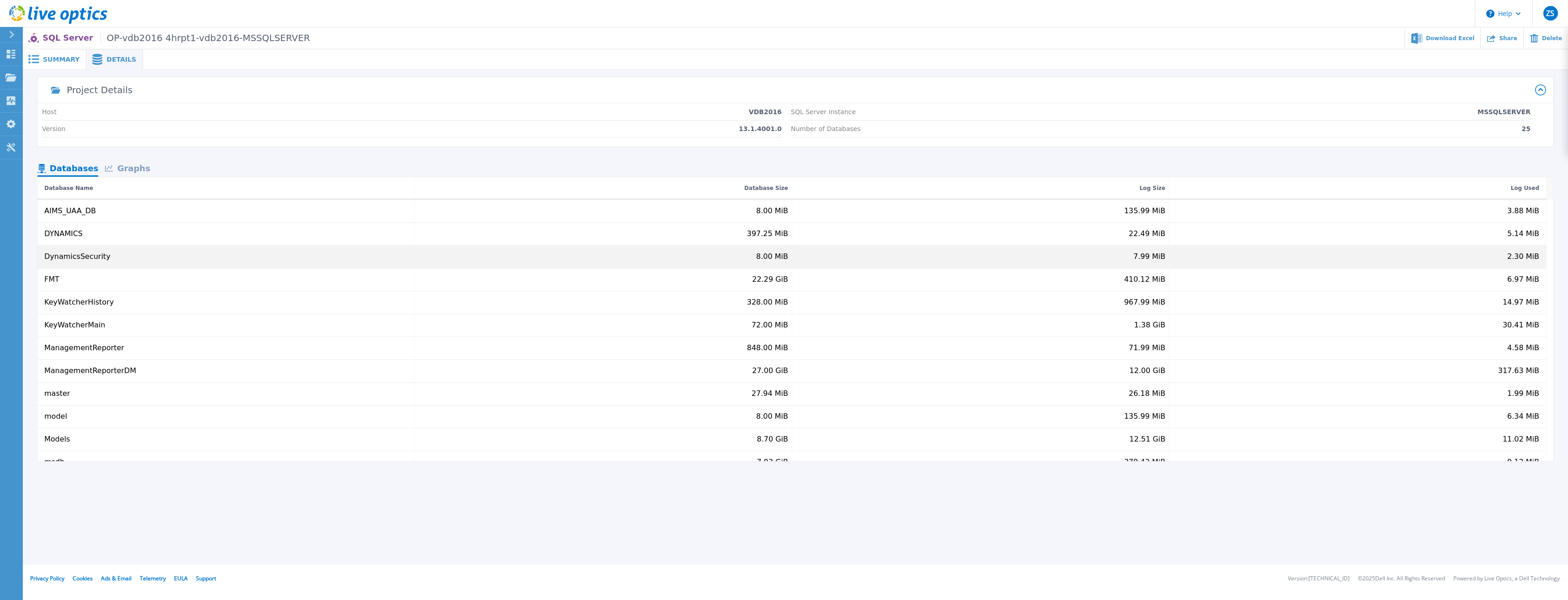
click at [71, 256] on div "DynamicsSecurity" at bounding box center [77, 257] width 66 height 9
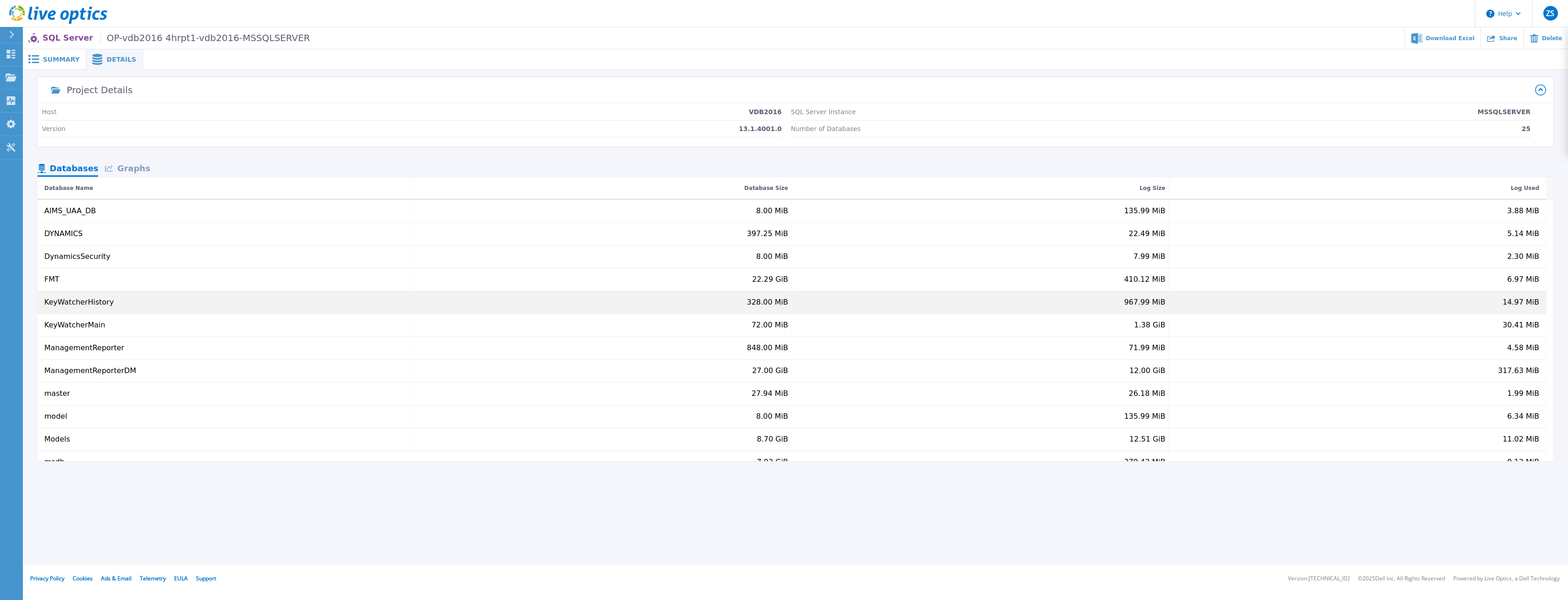
click at [67, 294] on div "KeyWatcherHistory" at bounding box center [226, 302] width 377 height 23
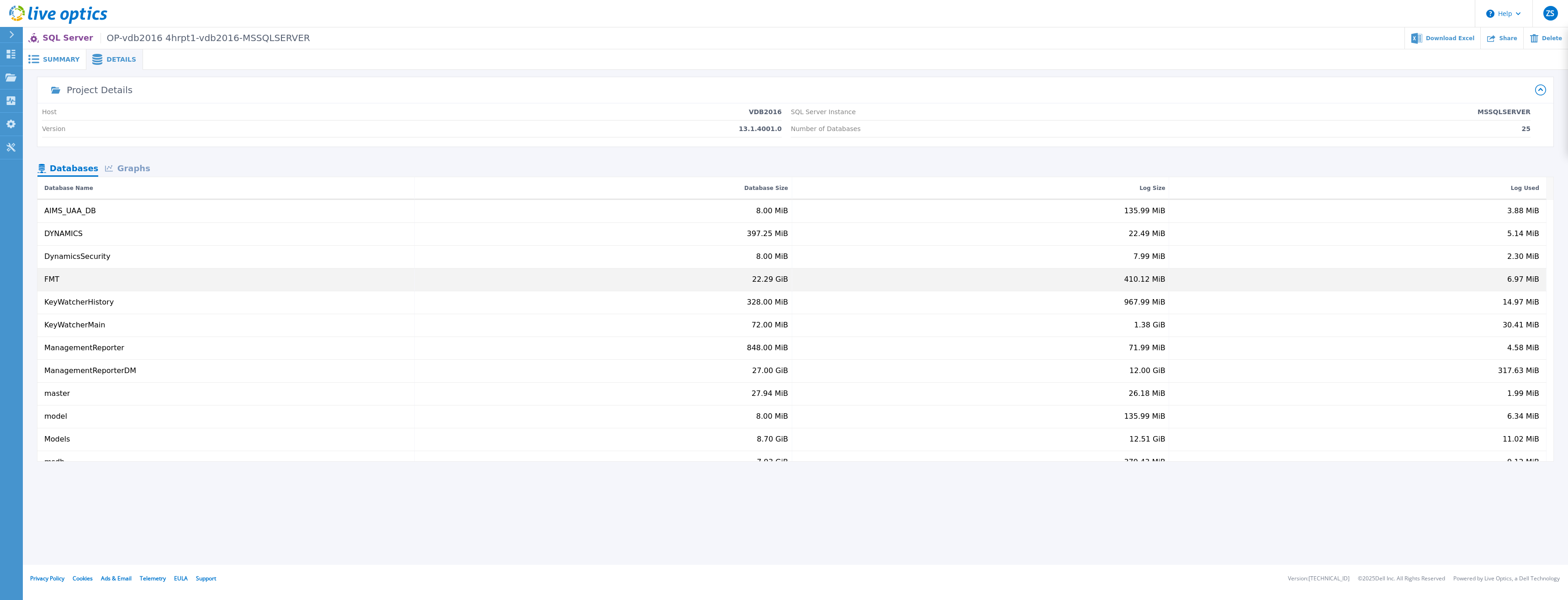
click at [64, 284] on div "FMT" at bounding box center [226, 279] width 377 height 23
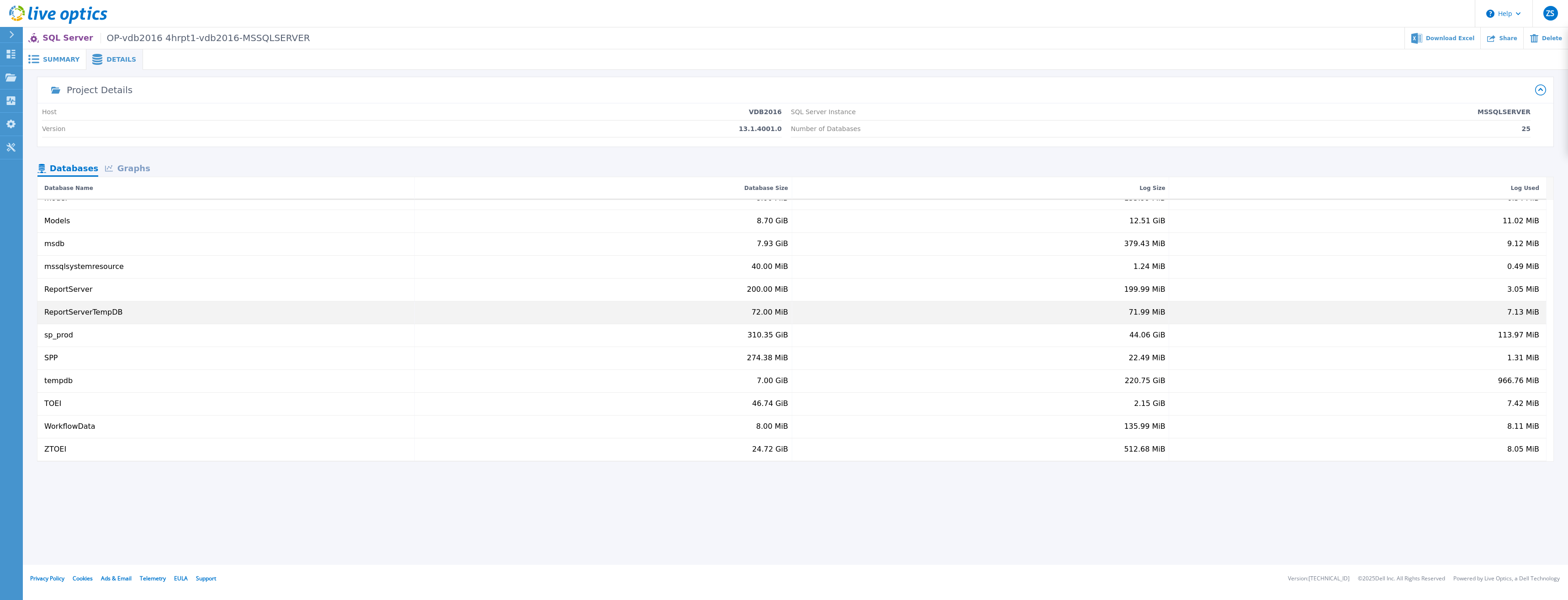
scroll to position [0, 0]
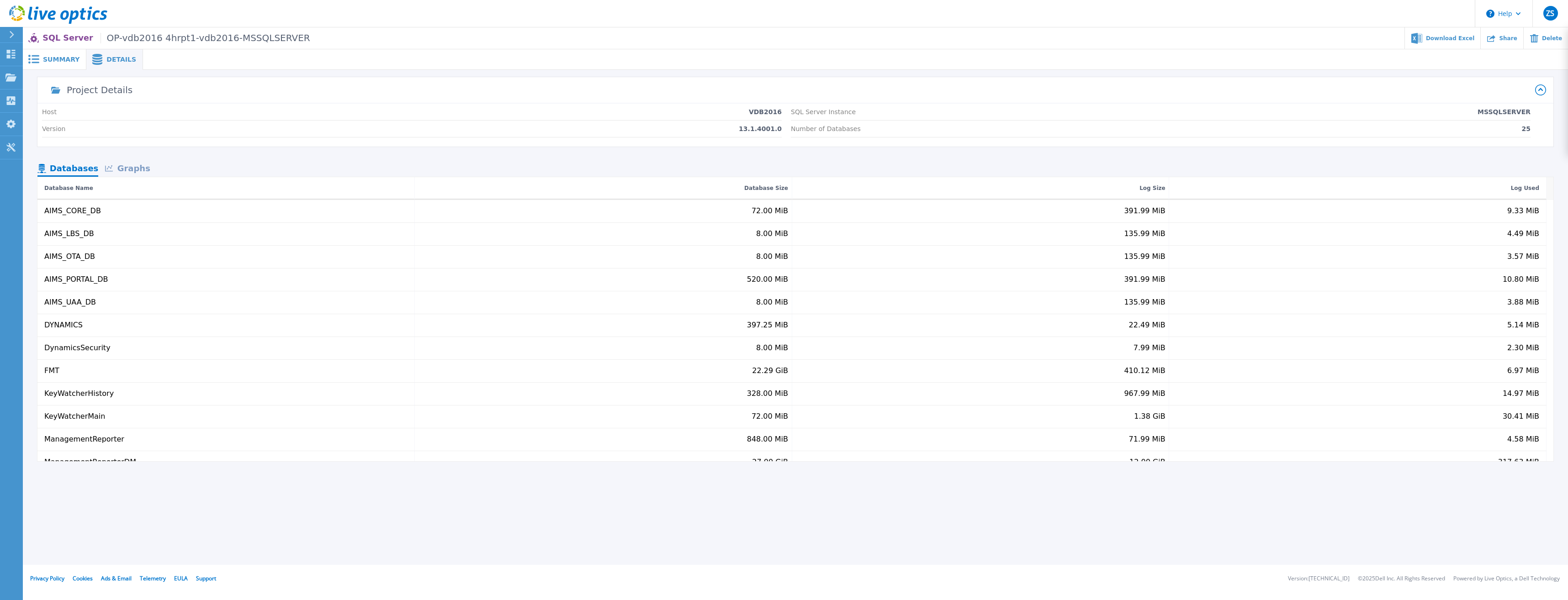
click at [55, 65] on div "Summary" at bounding box center [55, 60] width 63 height 21
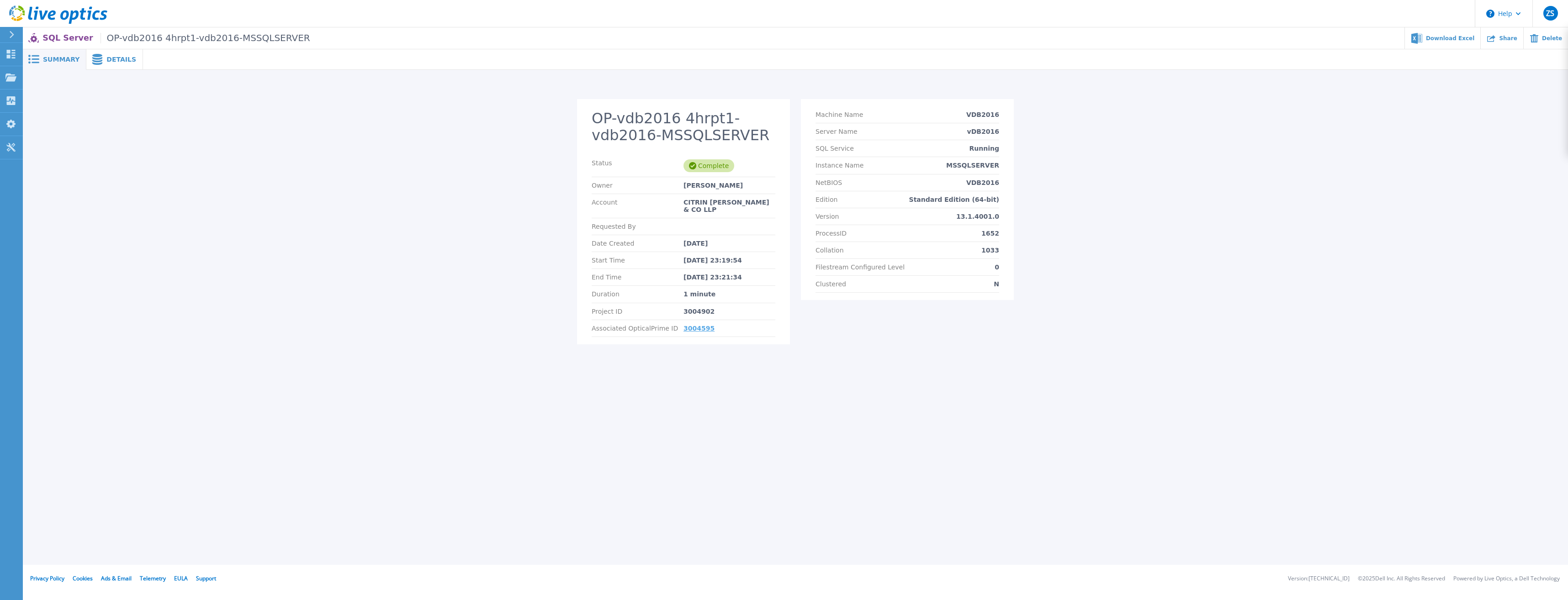
click at [697, 325] on link "3004595" at bounding box center [699, 329] width 31 height 7
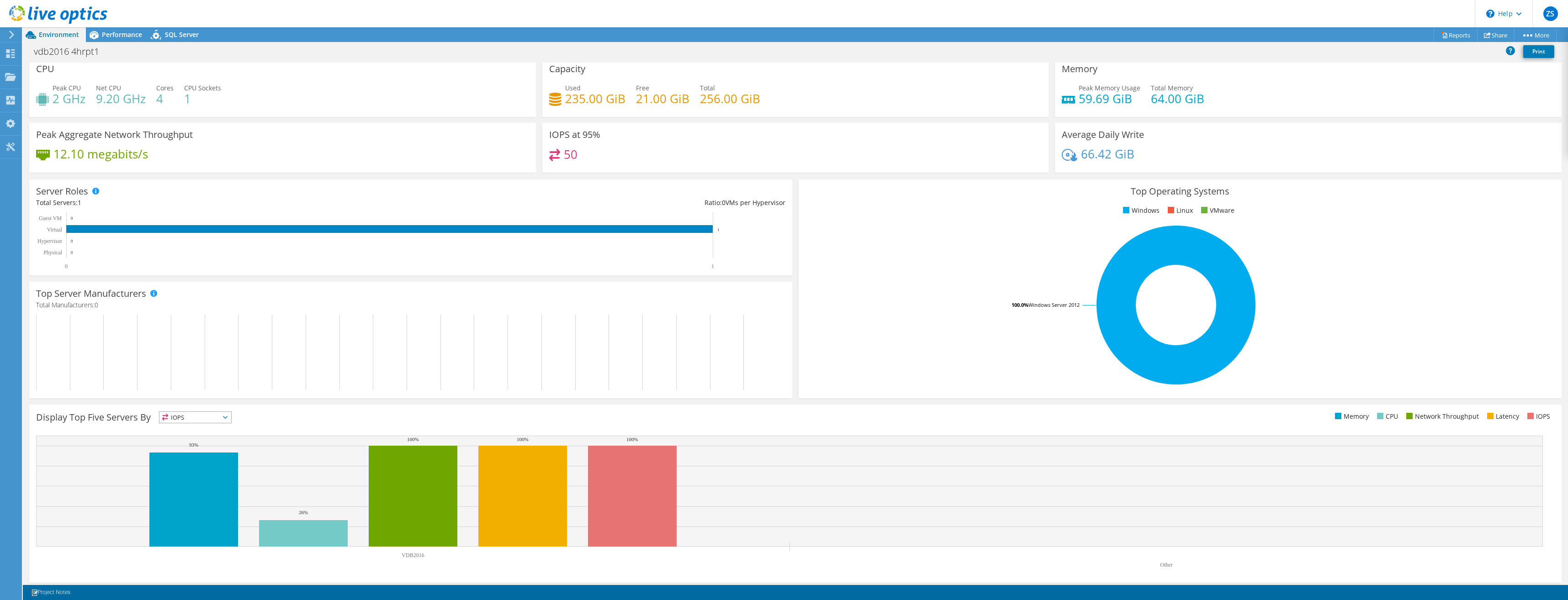
scroll to position [10, 0]
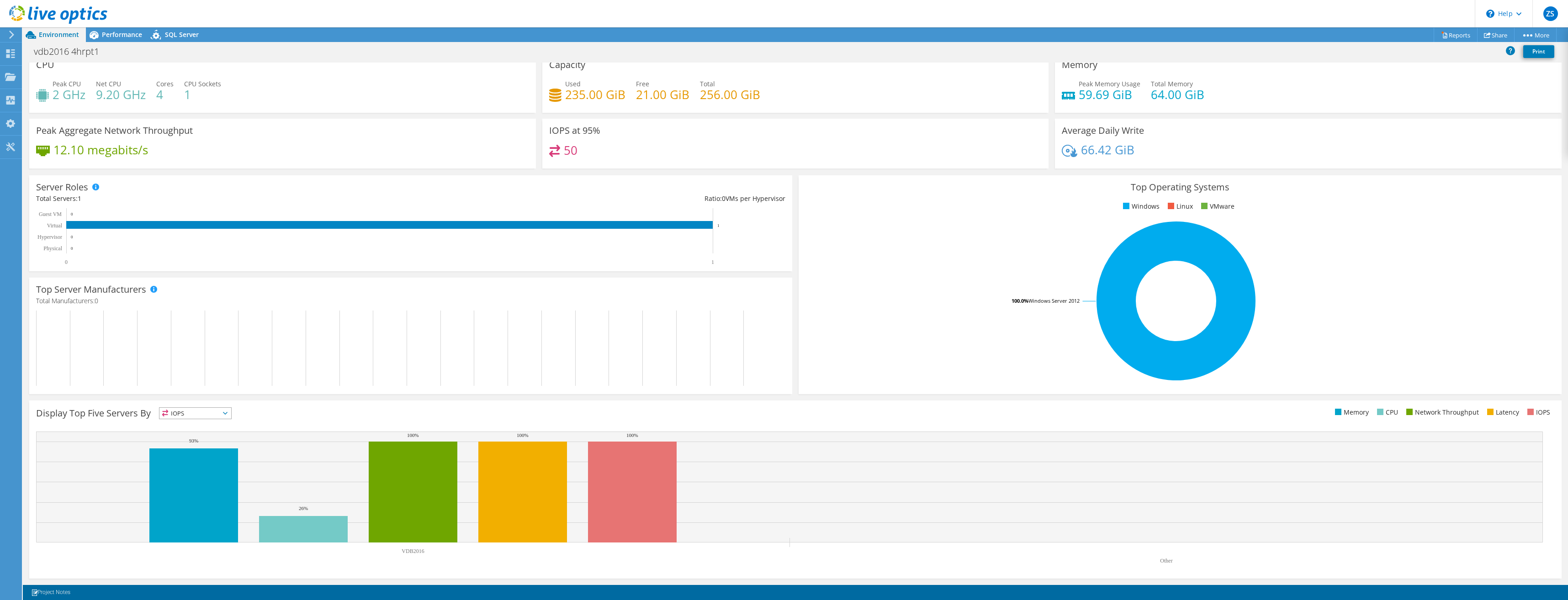
click at [210, 409] on span "IOPS" at bounding box center [195, 413] width 72 height 11
click at [125, 39] on div "Performance" at bounding box center [117, 35] width 63 height 15
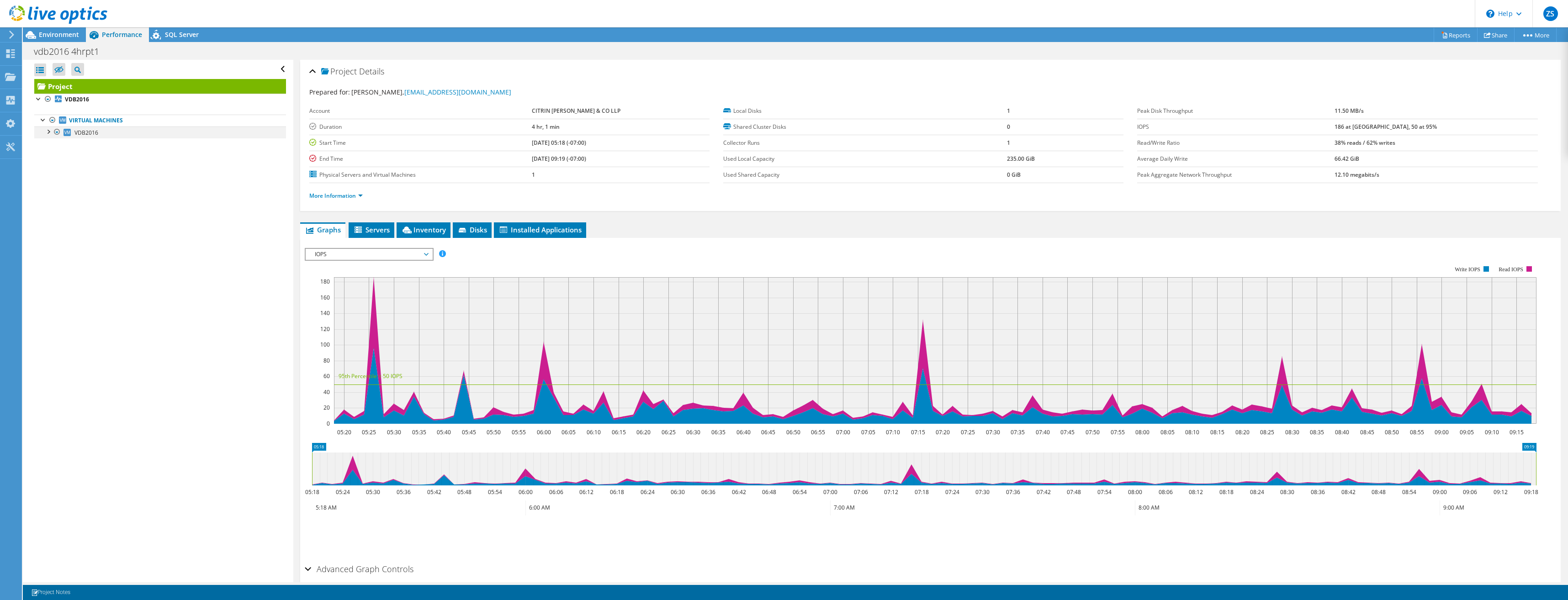
click at [49, 131] on div at bounding box center [47, 131] width 9 height 9
click at [413, 254] on span "IOPS" at bounding box center [369, 254] width 117 height 11
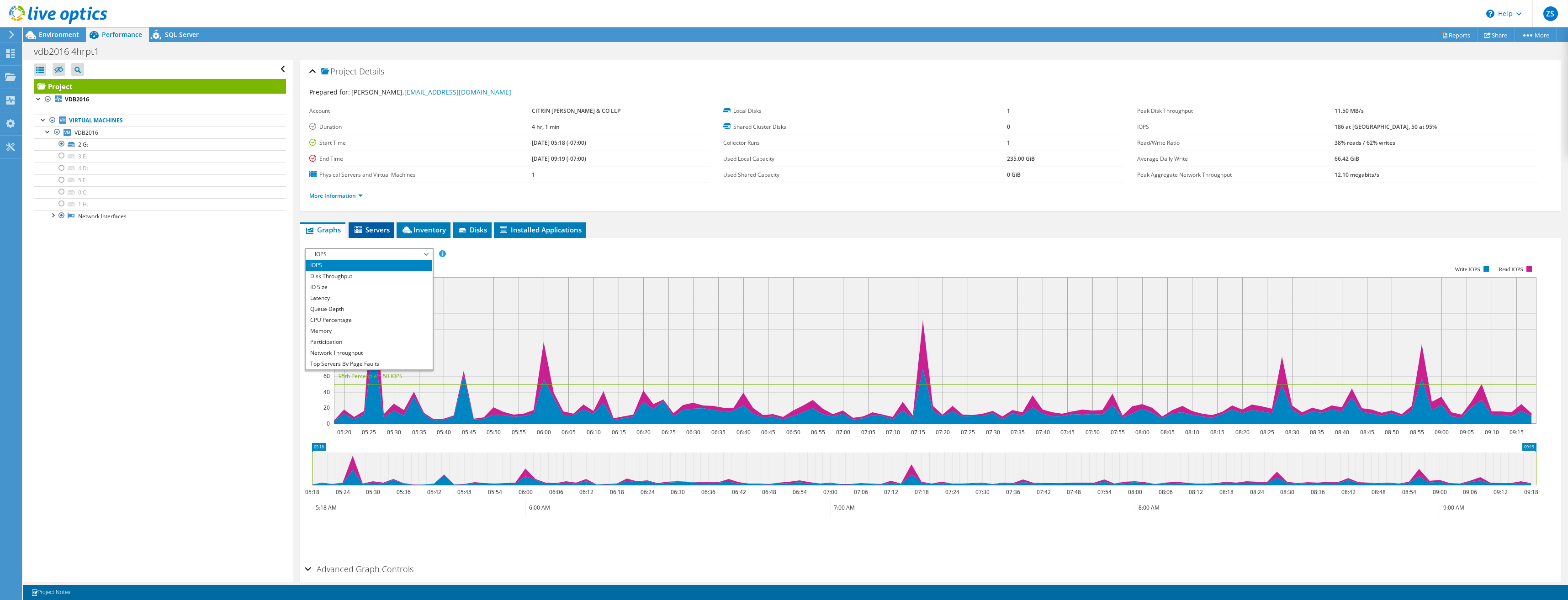
click at [382, 234] on span "Servers" at bounding box center [371, 229] width 37 height 9
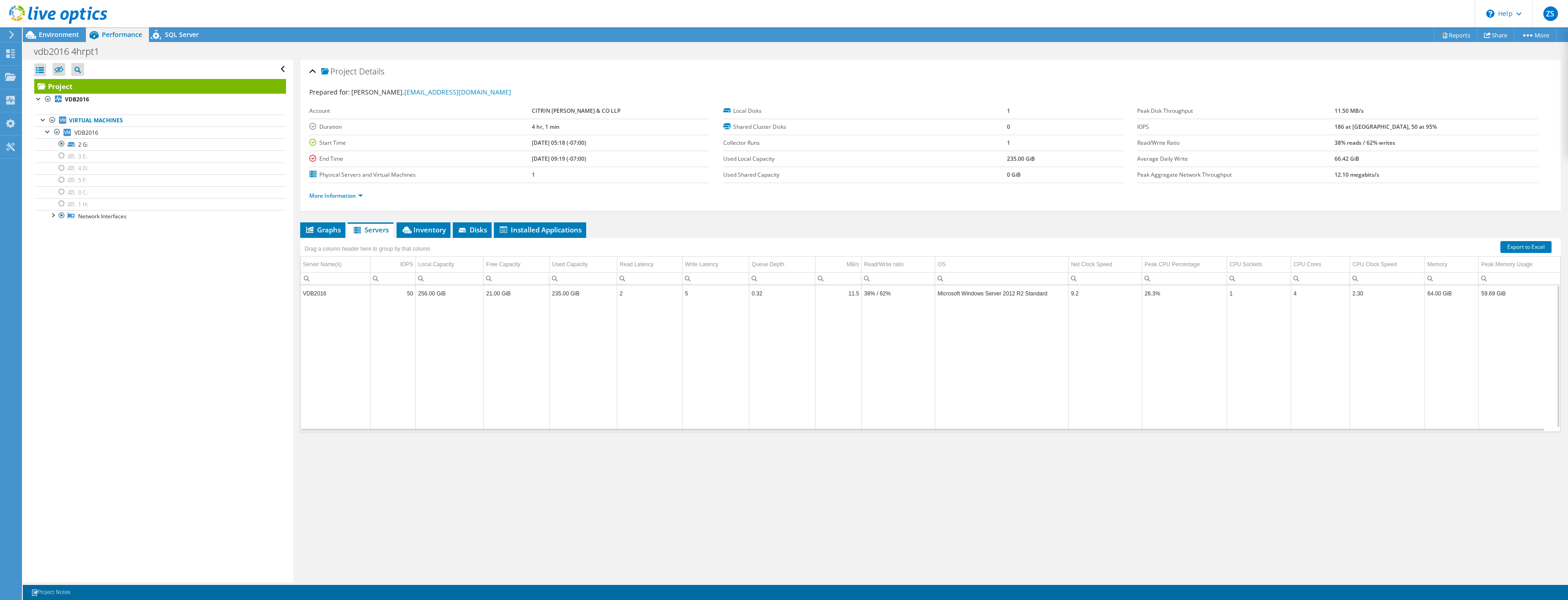
click at [321, 296] on td "VDB2016" at bounding box center [335, 293] width 70 height 16
click at [432, 232] on span "Inventory" at bounding box center [424, 229] width 45 height 9
click at [337, 233] on span "Graphs" at bounding box center [323, 229] width 36 height 9
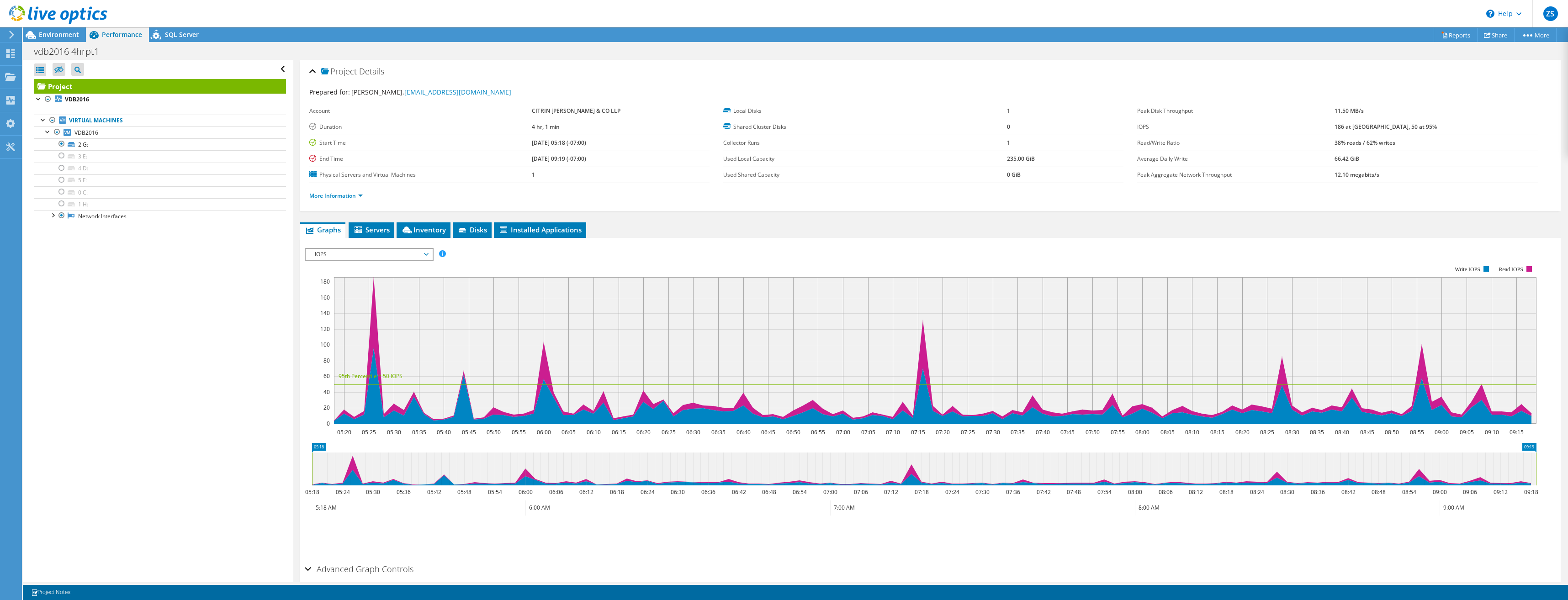
click at [409, 252] on span "IOPS" at bounding box center [369, 254] width 117 height 11
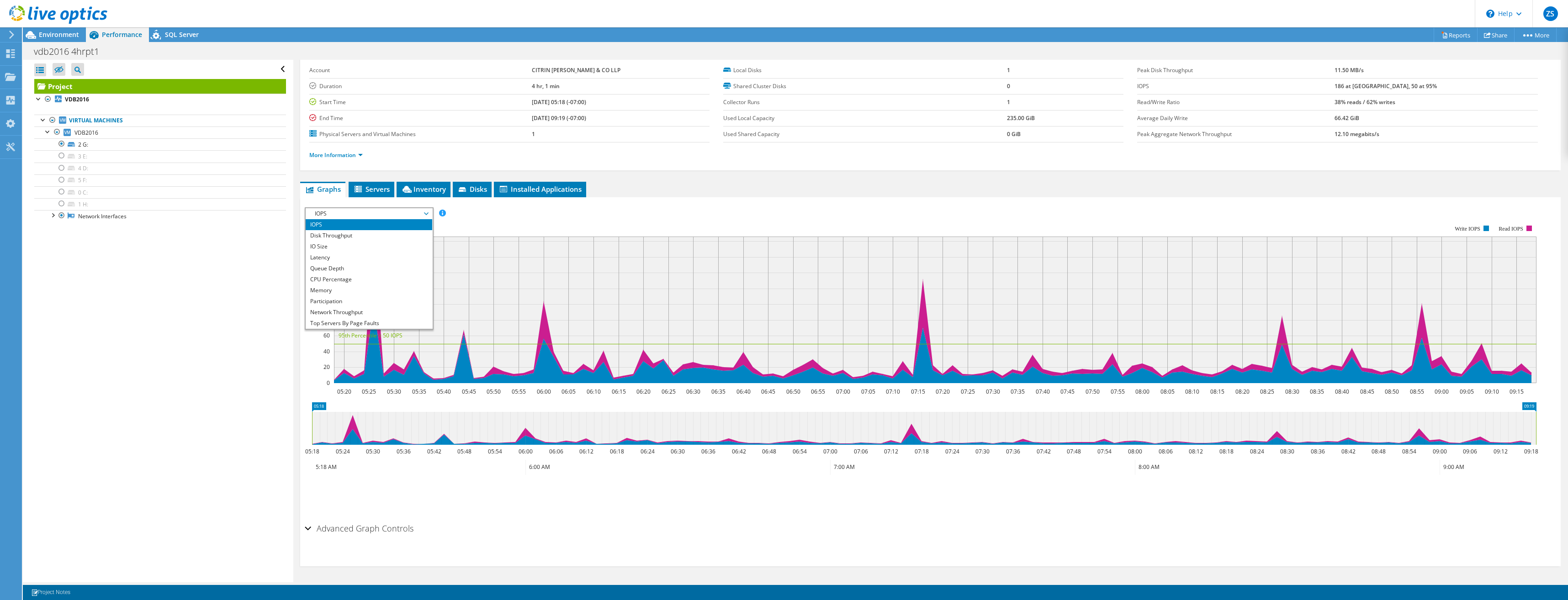
click at [216, 302] on div "Open All Close All Hide Excluded Nodes Project Tree Filter" at bounding box center [158, 321] width 270 height 523
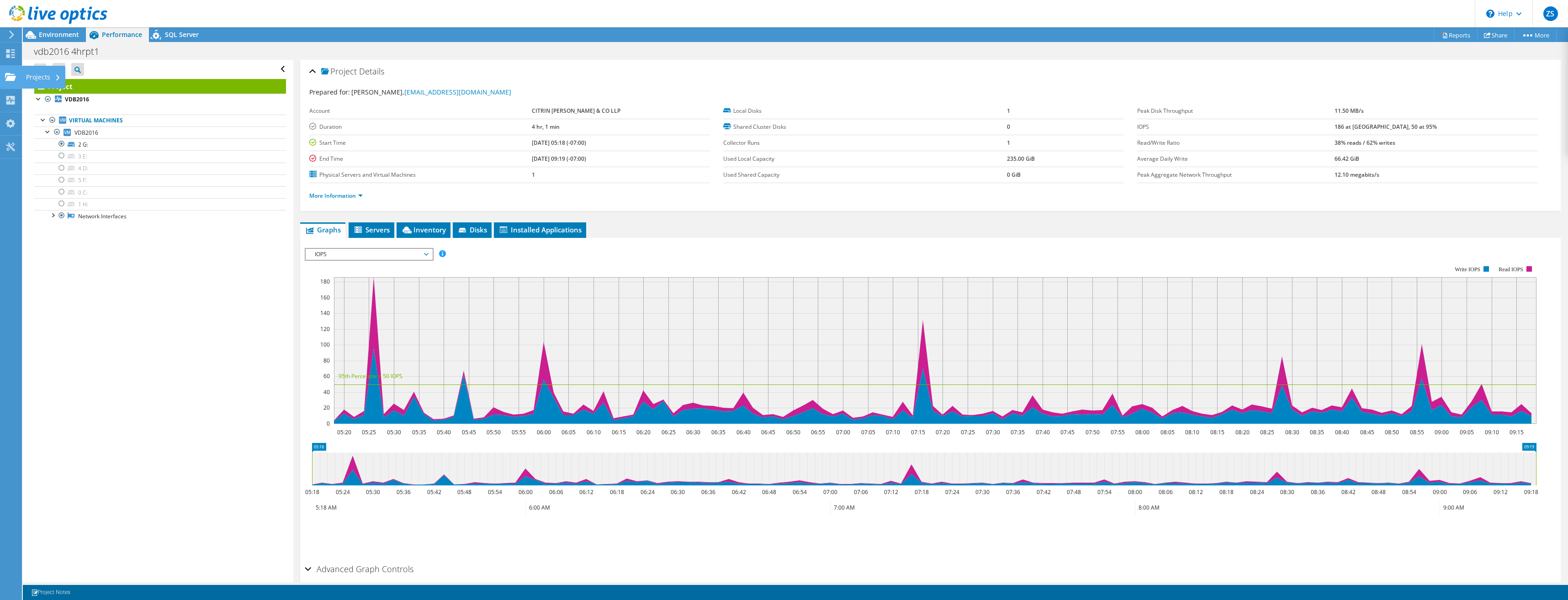
click at [47, 78] on div "Projects" at bounding box center [43, 77] width 44 height 23
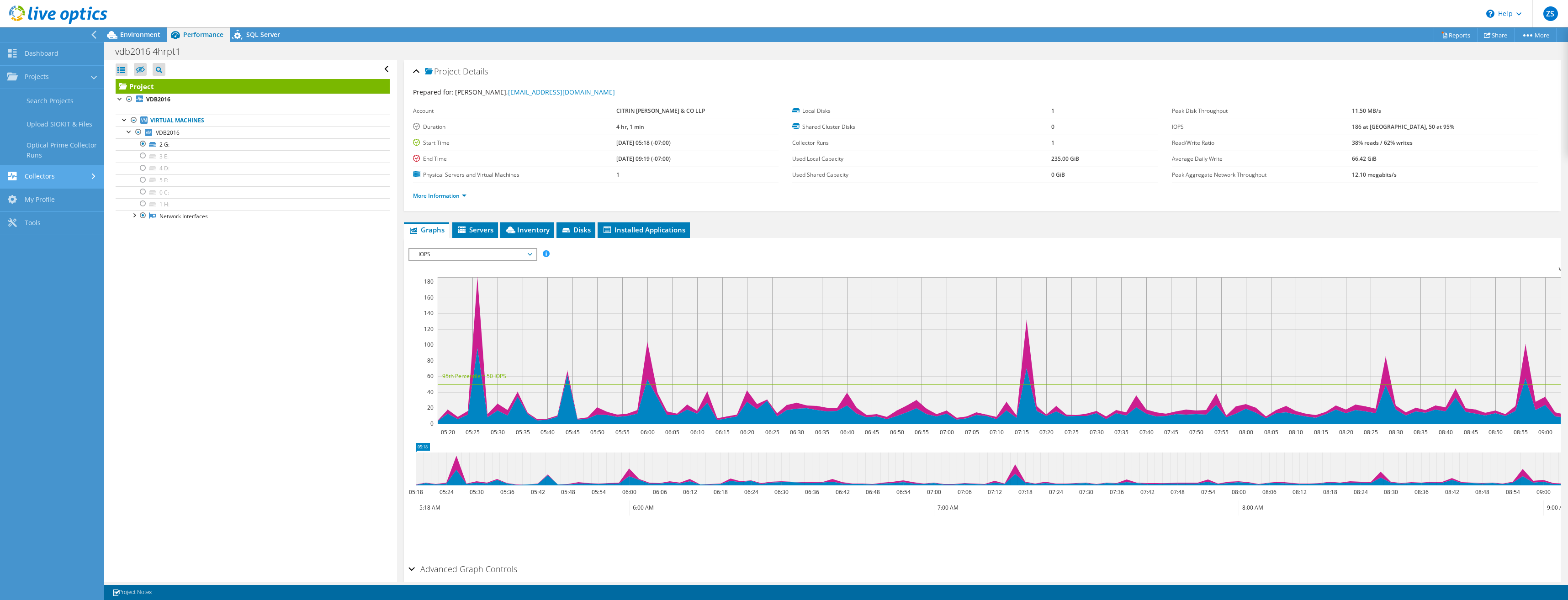
click at [55, 177] on link "Collectors" at bounding box center [52, 177] width 104 height 23
click at [40, 166] on link "My Profile" at bounding box center [52, 171] width 104 height 23
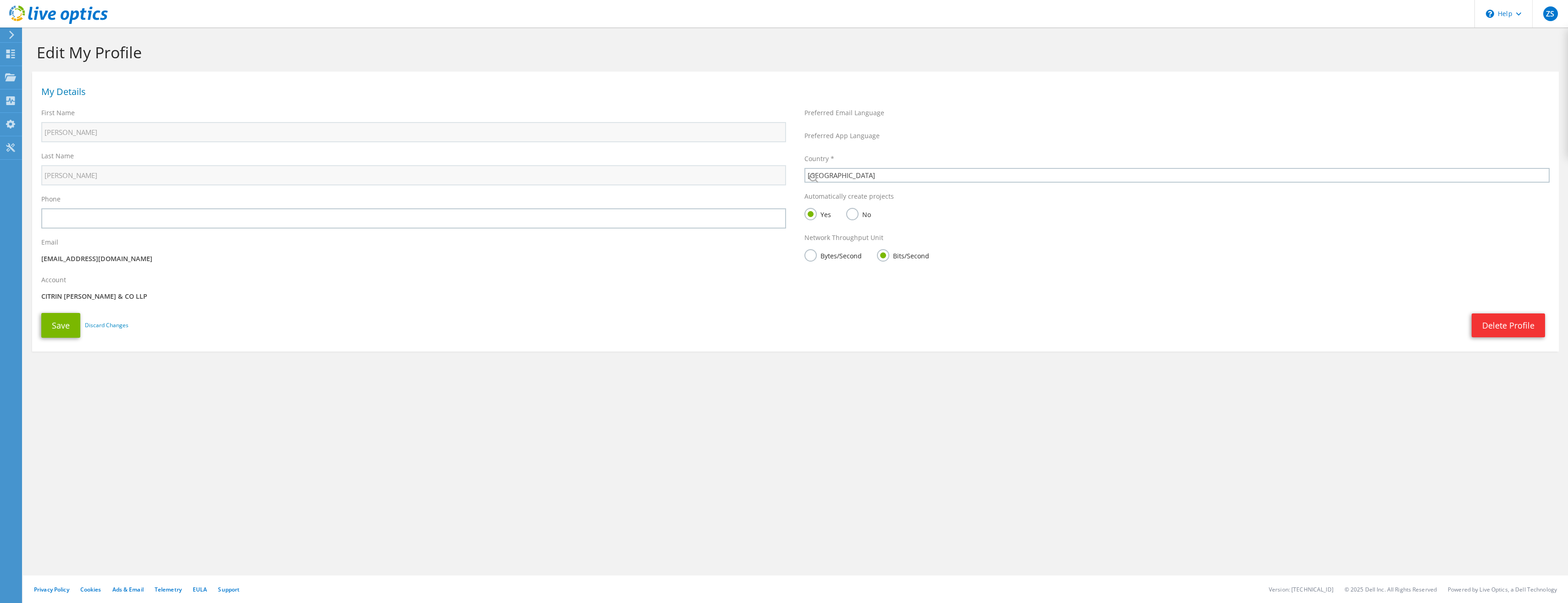
select select "224"
click at [11, 54] on icon at bounding box center [10, 54] width 11 height 9
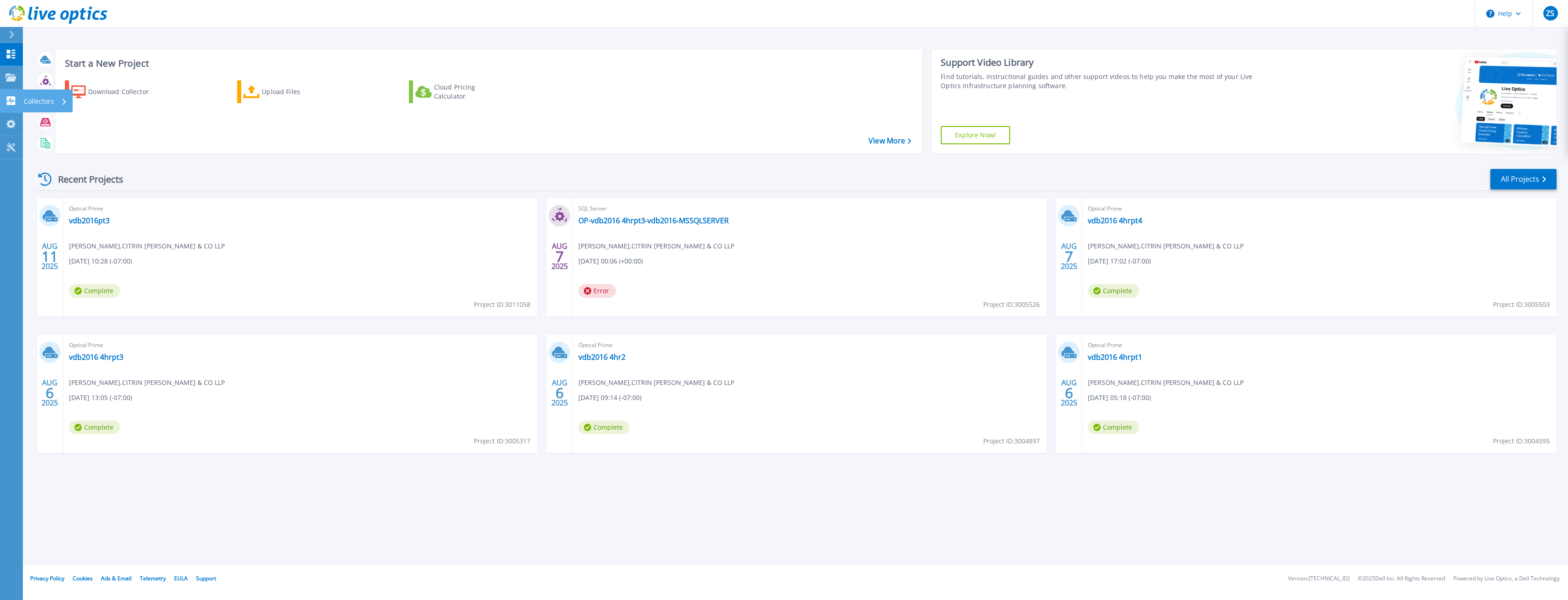
click at [27, 102] on p "Collectors" at bounding box center [39, 101] width 30 height 24
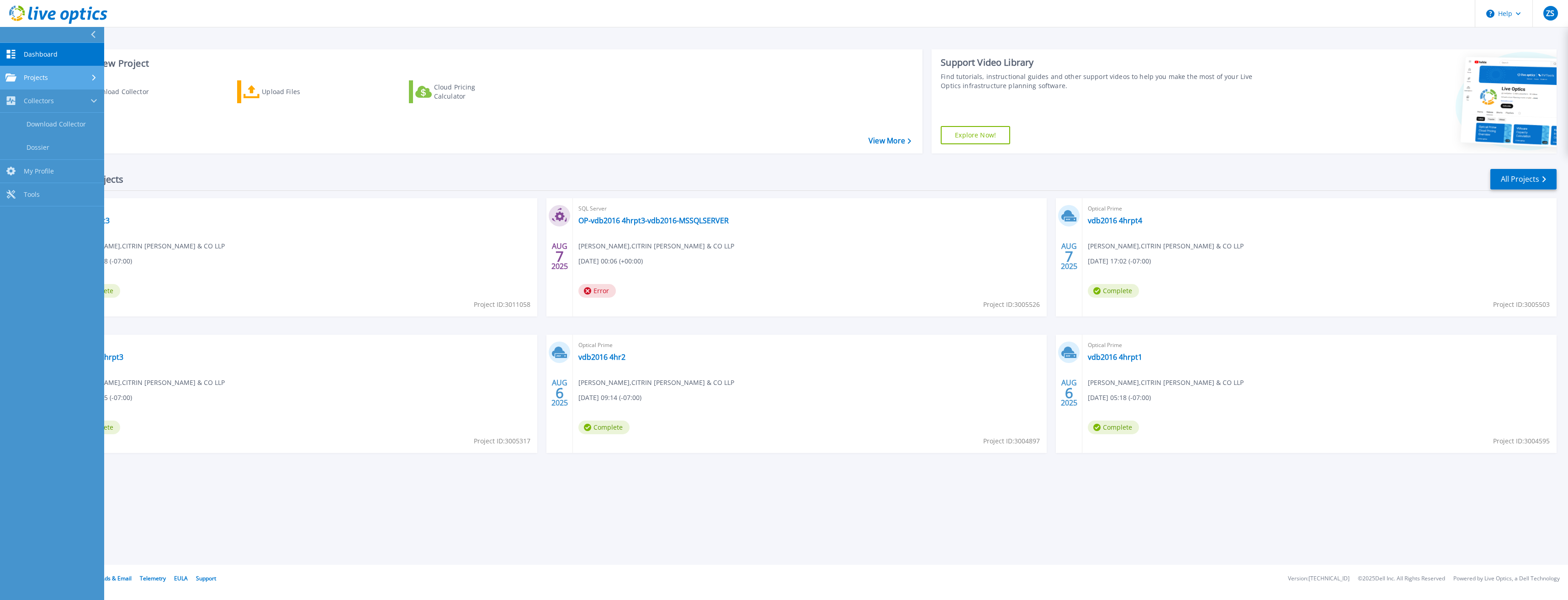
click at [62, 75] on div "Projects" at bounding box center [52, 78] width 93 height 9
click at [65, 103] on link "Search Projects" at bounding box center [52, 101] width 104 height 23
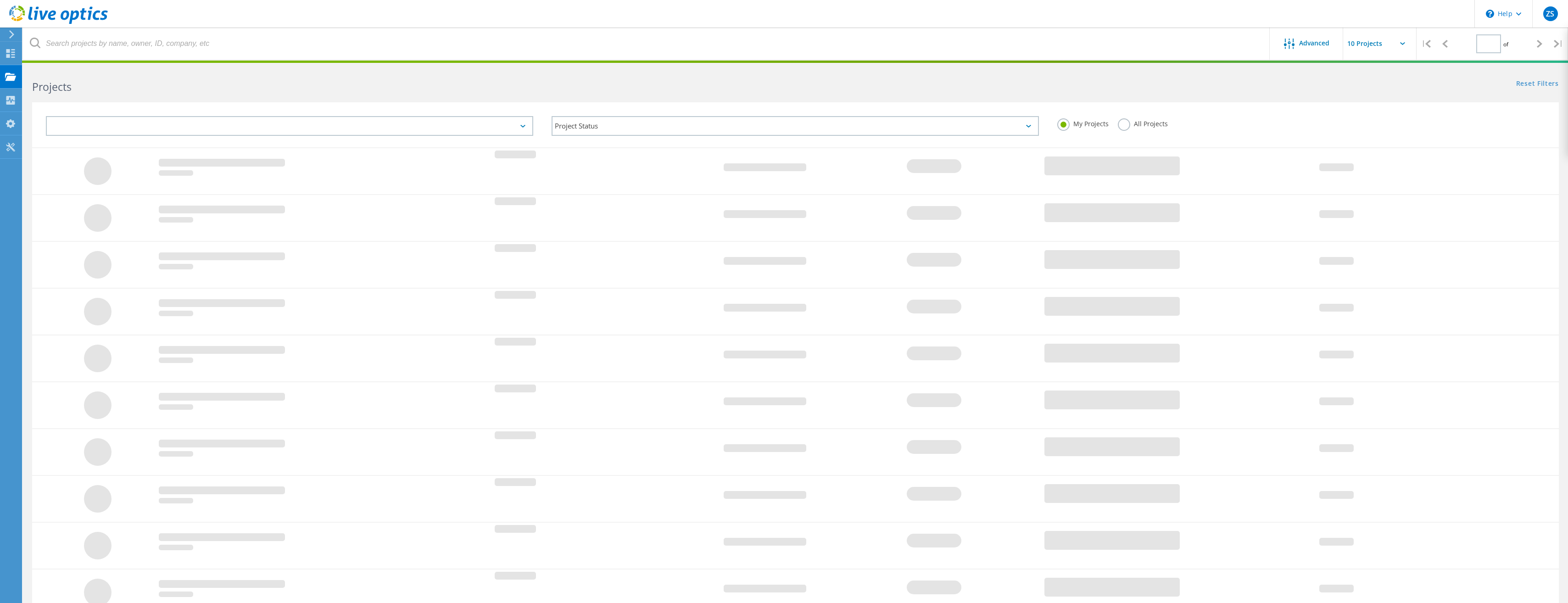
type input "1"
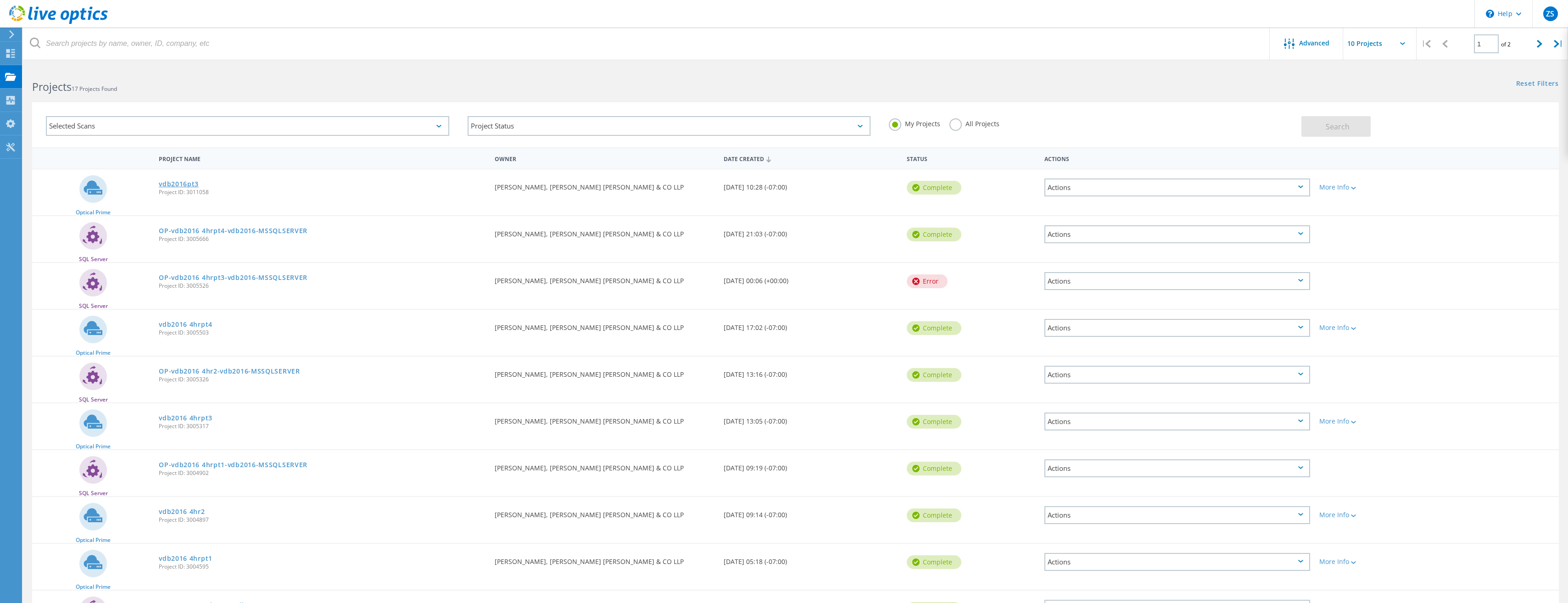
click at [174, 182] on link "vdb2016pt3" at bounding box center [179, 184] width 40 height 7
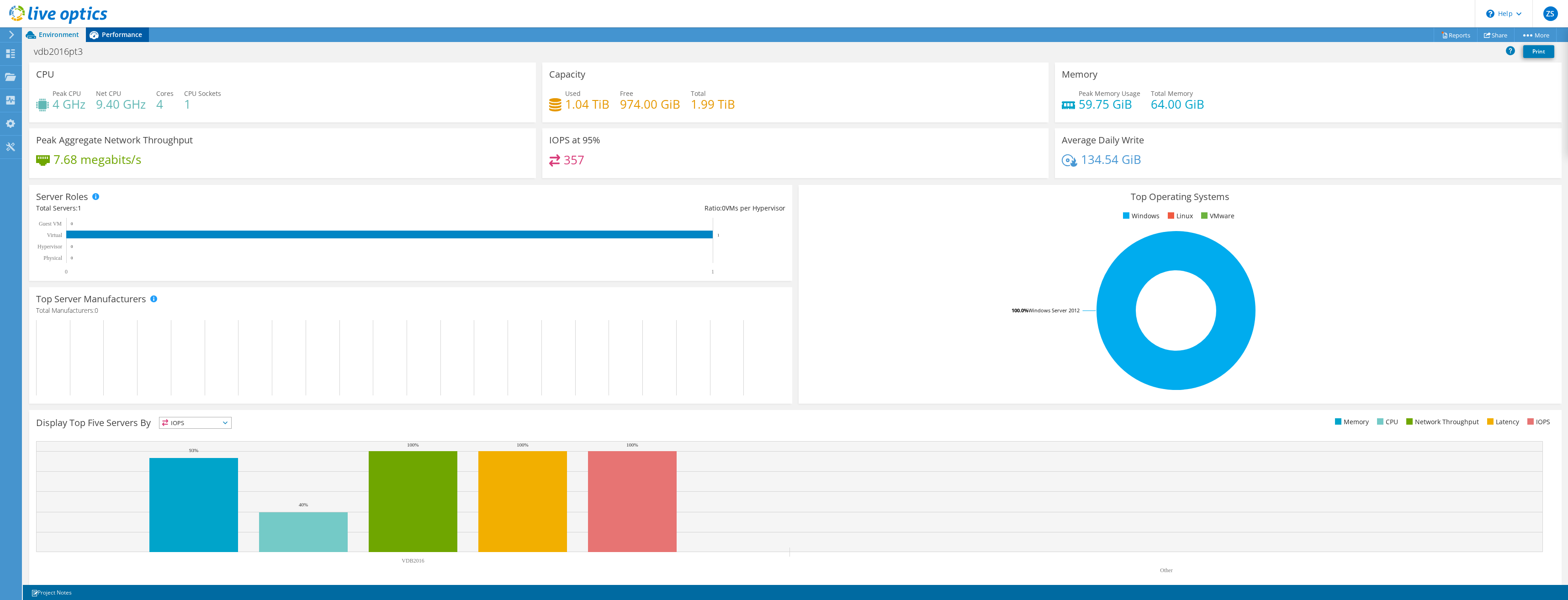
click at [115, 37] on span "Performance" at bounding box center [122, 35] width 40 height 9
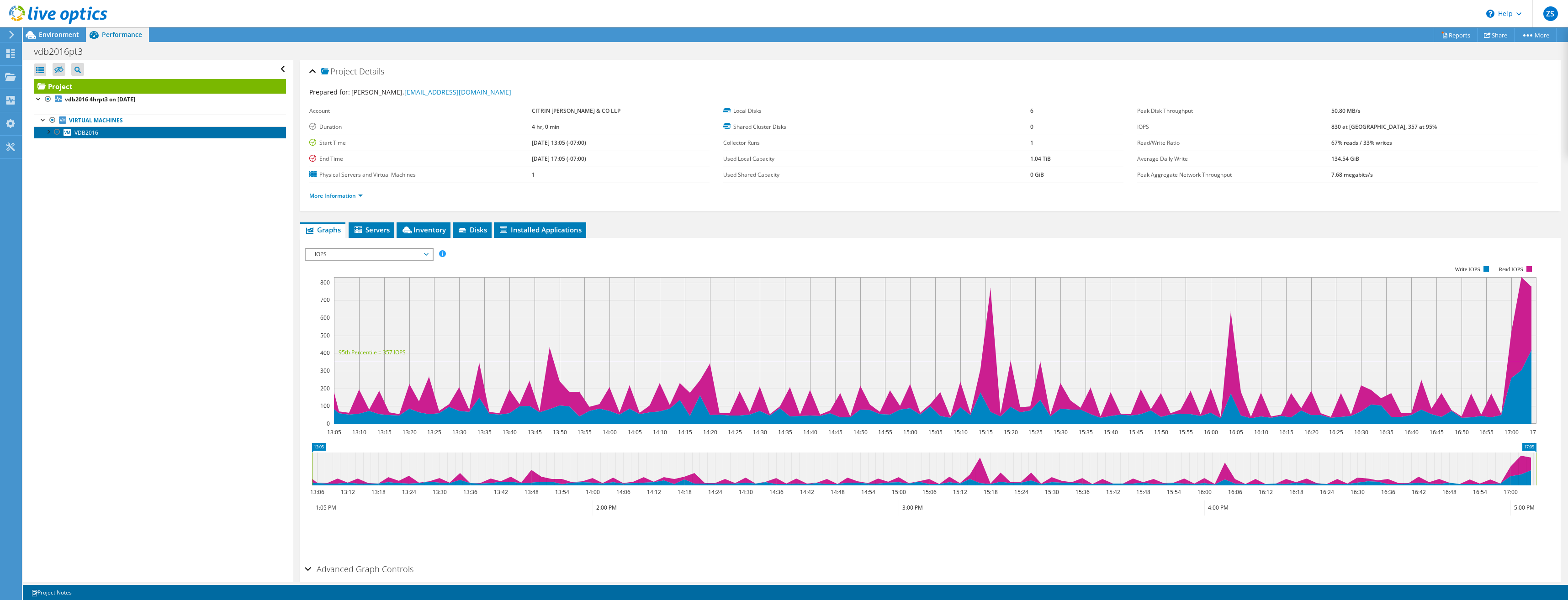
click at [87, 131] on span "VDB2016" at bounding box center [86, 133] width 24 height 8
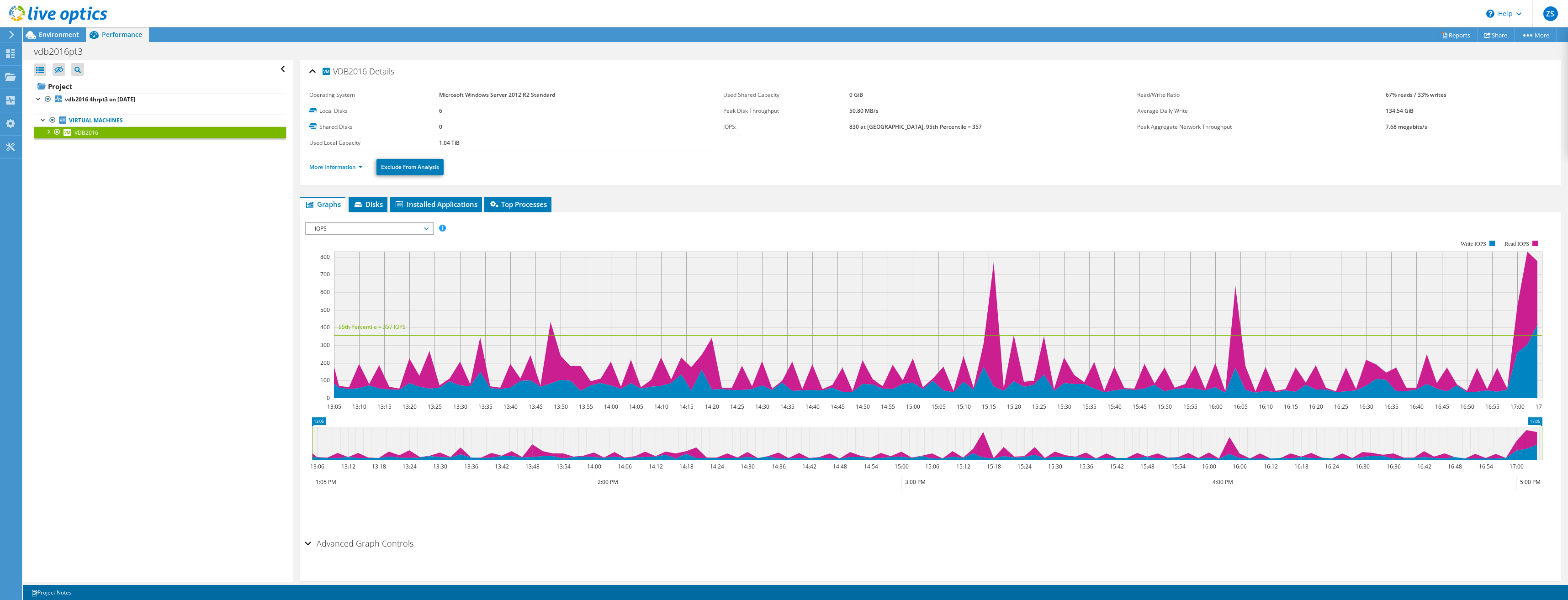
click at [334, 229] on span "IOPS" at bounding box center [369, 229] width 117 height 11
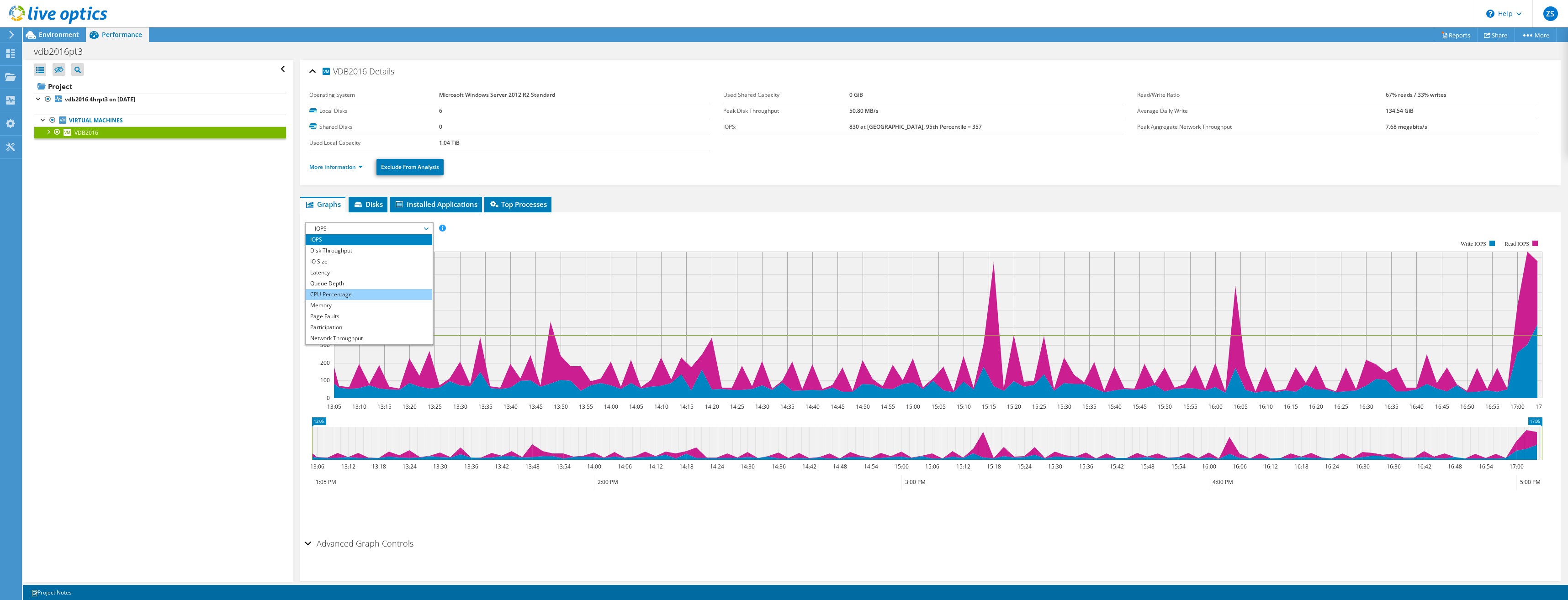
scroll to position [33, 0]
click at [351, 281] on li "Page Faults" at bounding box center [369, 284] width 127 height 11
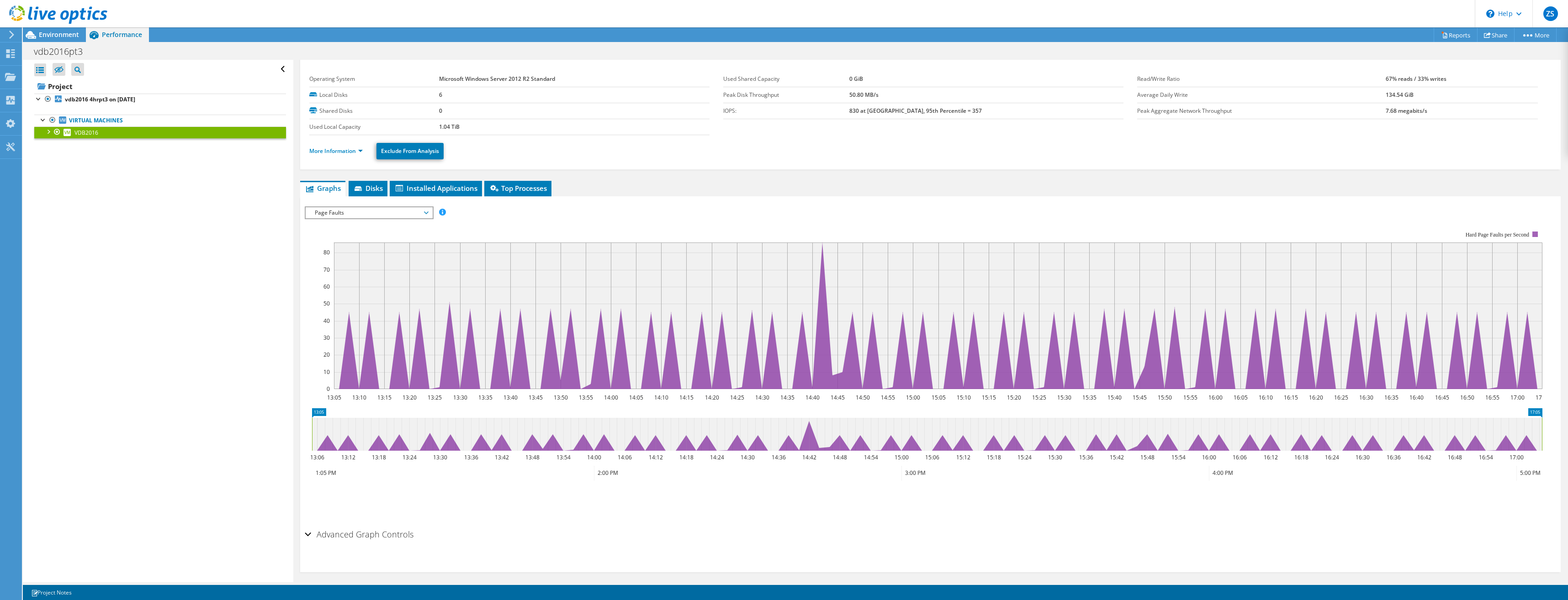
scroll to position [22, 0]
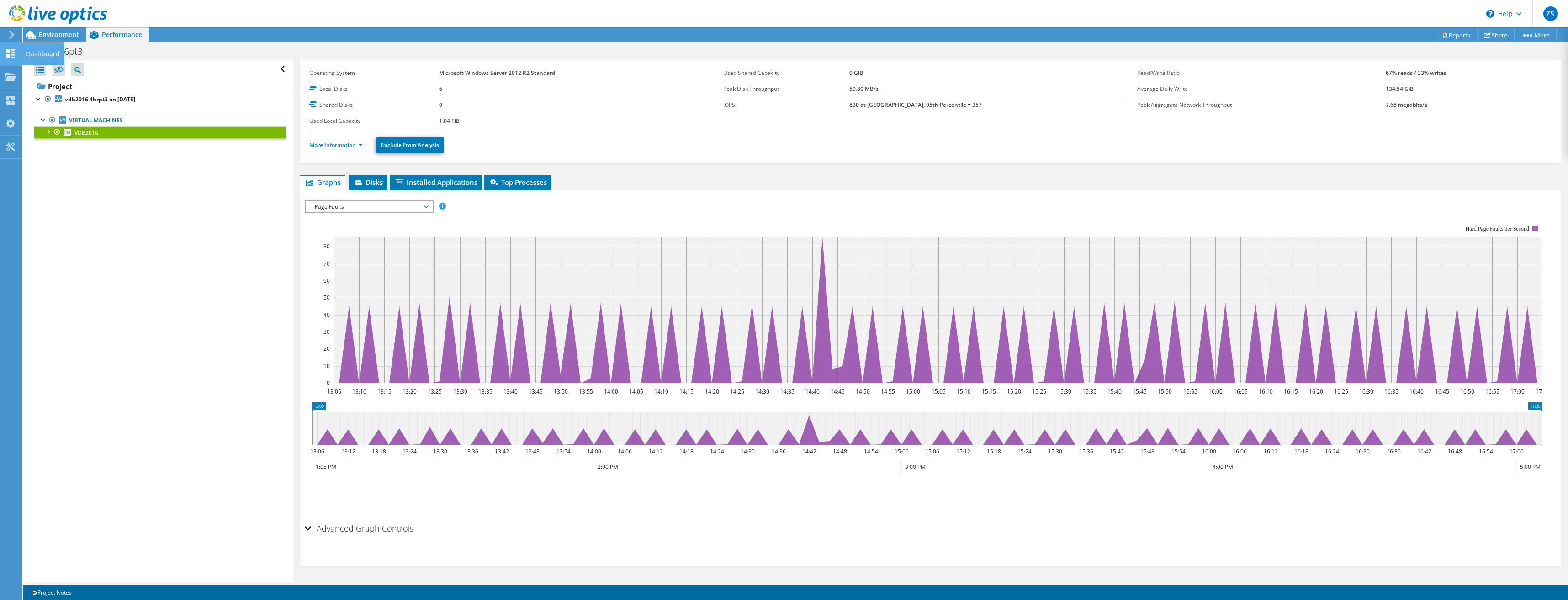
click at [10, 49] on icon at bounding box center [10, 54] width 11 height 9
